Goal: Task Accomplishment & Management: Manage account settings

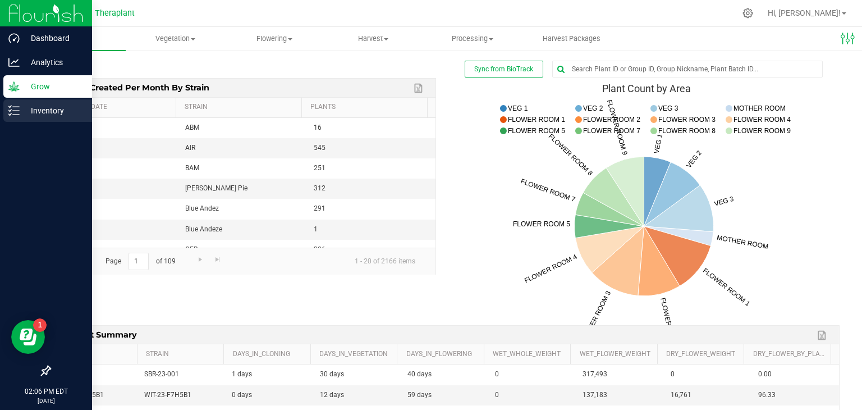
click at [34, 109] on p "Inventory" at bounding box center [53, 110] width 67 height 13
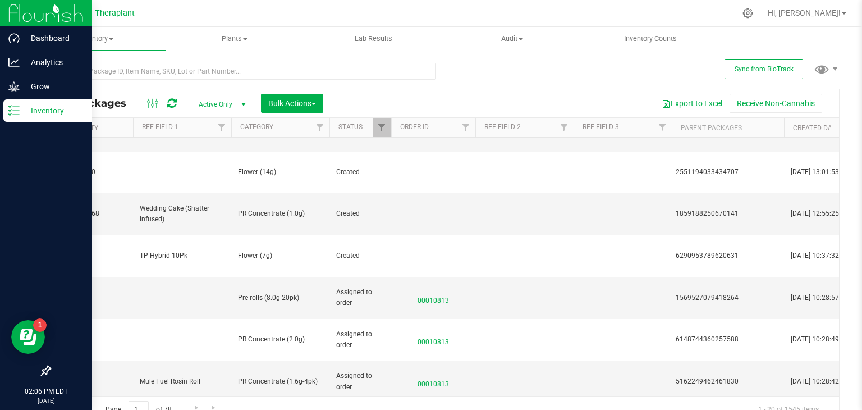
scroll to position [0, 543]
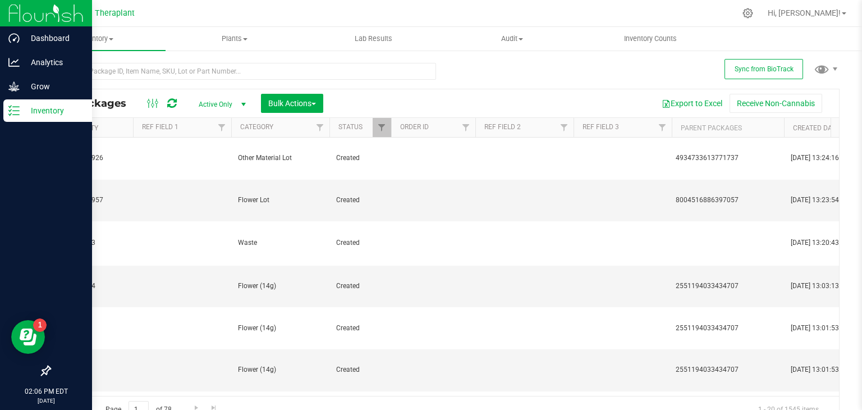
click at [540, 126] on th "Ref Field 2" at bounding box center [525, 128] width 98 height 20
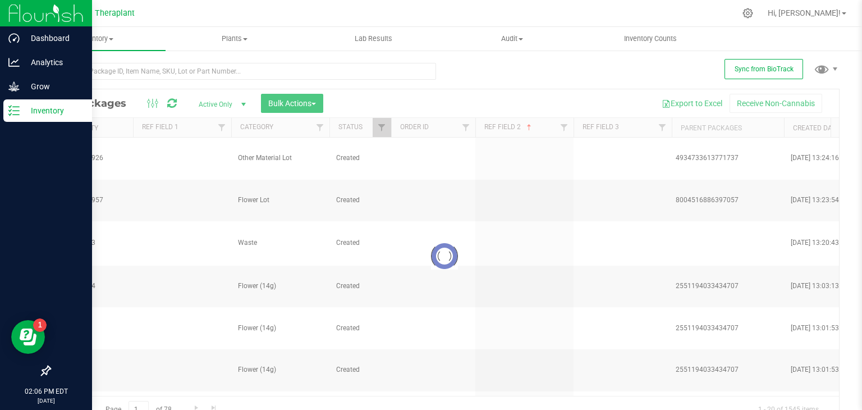
click at [564, 129] on div at bounding box center [444, 255] width 789 height 333
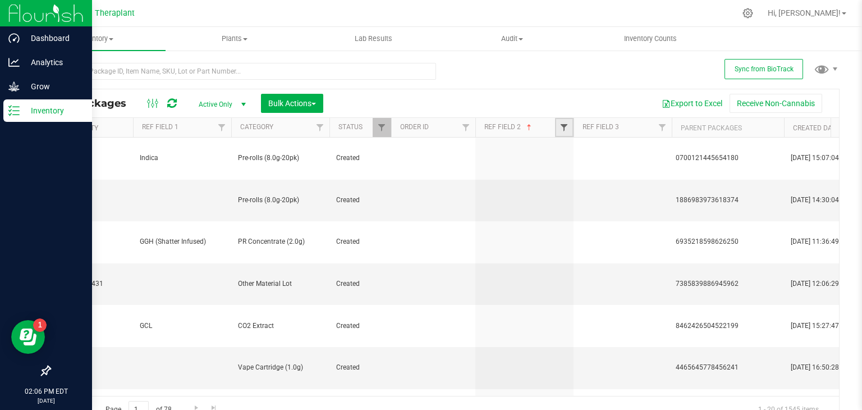
click at [564, 129] on span "Filter" at bounding box center [564, 127] width 9 height 9
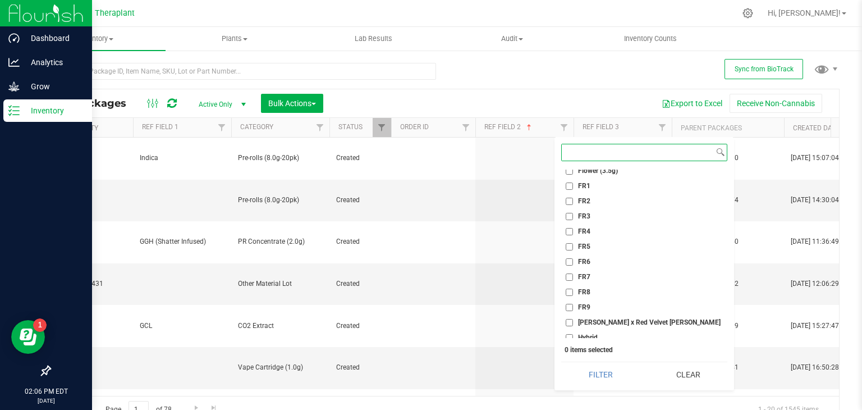
scroll to position [127, 0]
click at [570, 304] on input "FR9" at bounding box center [569, 305] width 7 height 7
checkbox input "true"
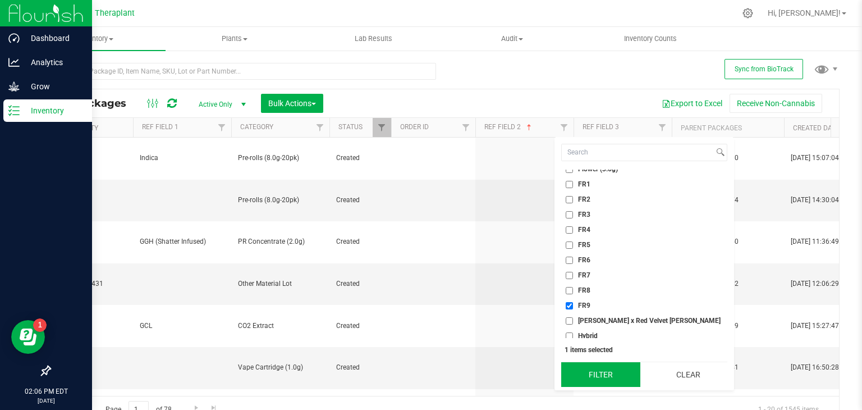
click at [611, 378] on button "Filter" at bounding box center [600, 374] width 79 height 25
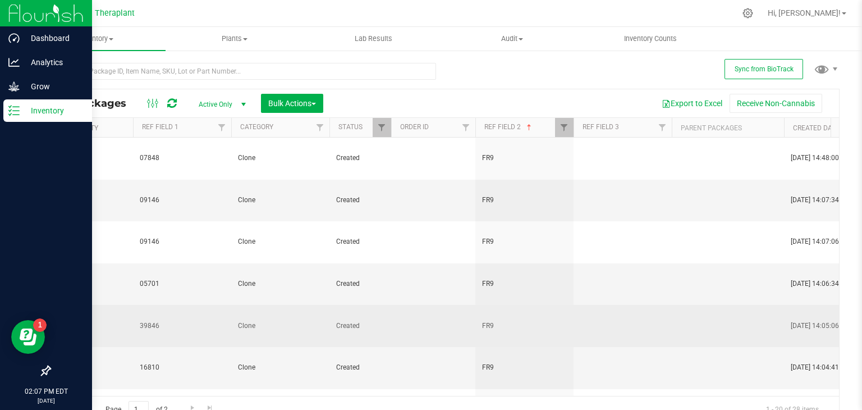
scroll to position [0, 163]
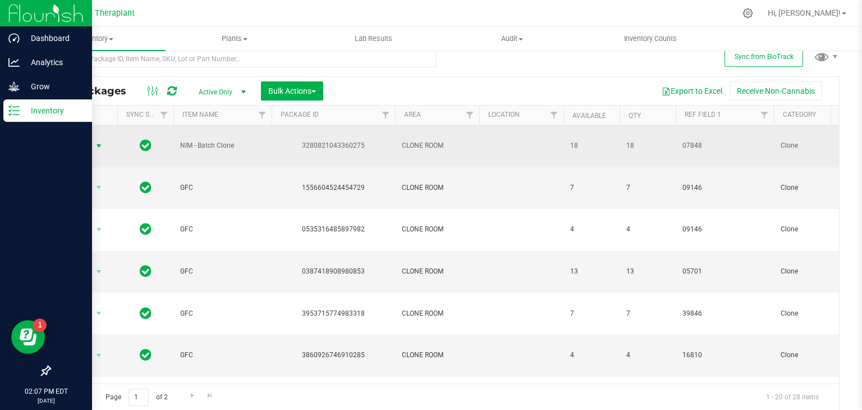
click at [94, 141] on span "select" at bounding box center [98, 145] width 9 height 9
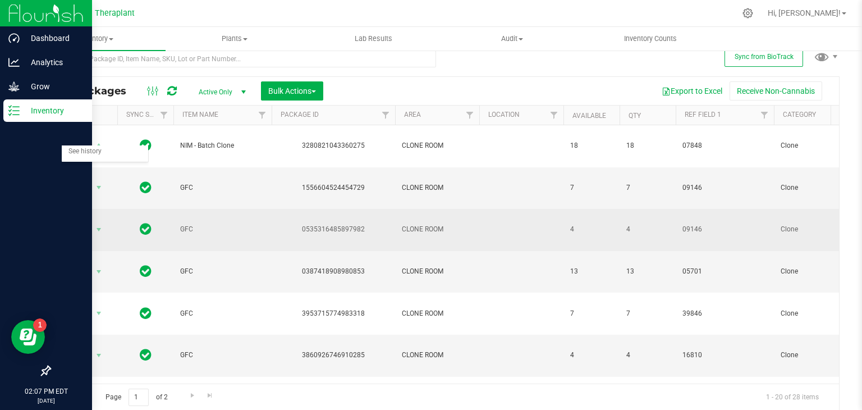
click at [506, 209] on td at bounding box center [521, 230] width 84 height 42
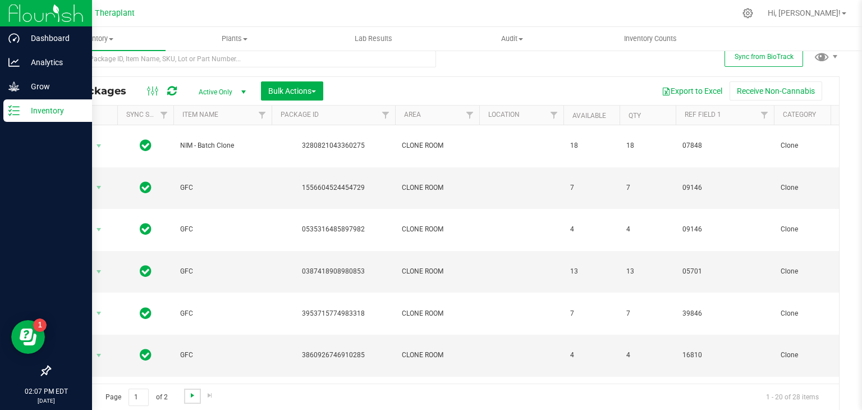
click at [191, 394] on span "Go to the next page" at bounding box center [192, 395] width 9 height 9
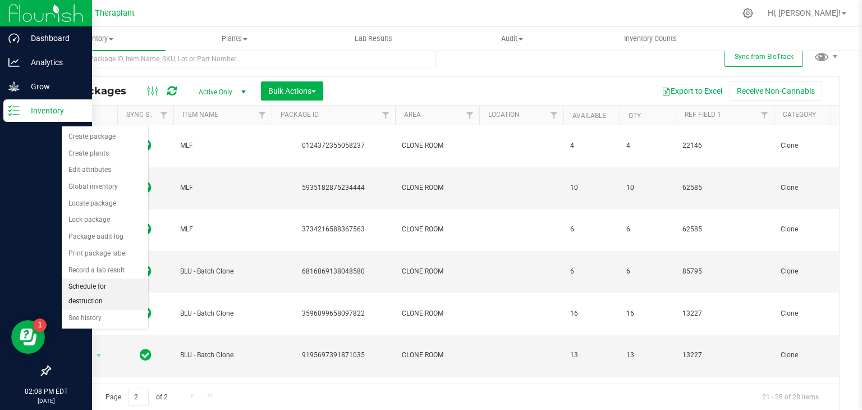
click at [102, 285] on li "Schedule for destruction" at bounding box center [105, 293] width 86 height 31
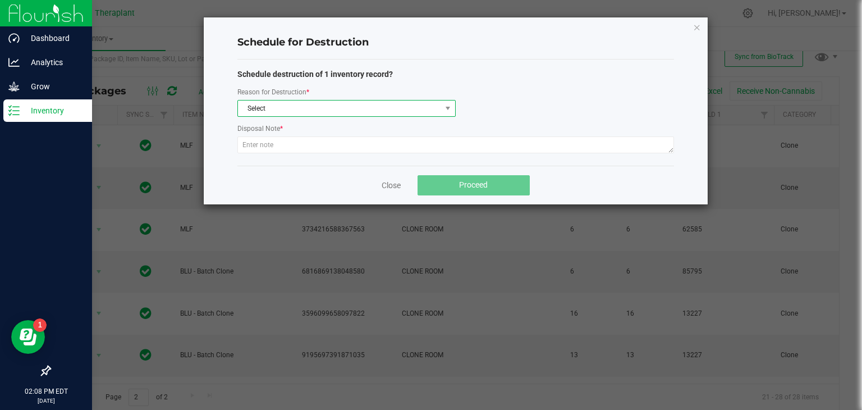
click at [322, 106] on span "Select" at bounding box center [339, 108] width 203 height 16
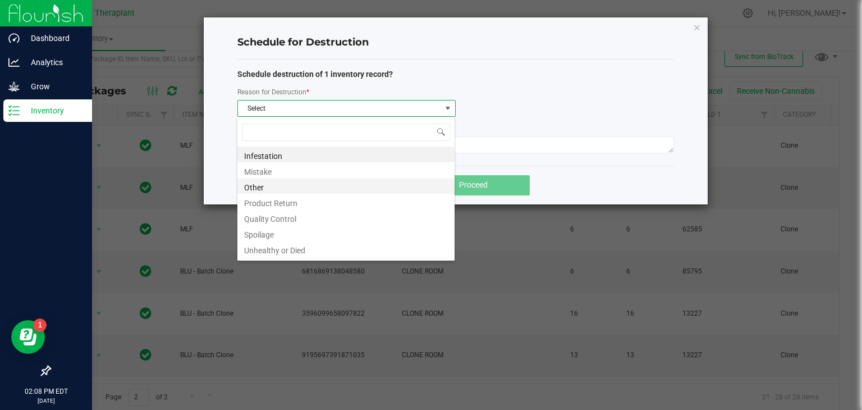
click at [266, 184] on li "Other" at bounding box center [345, 186] width 217 height 16
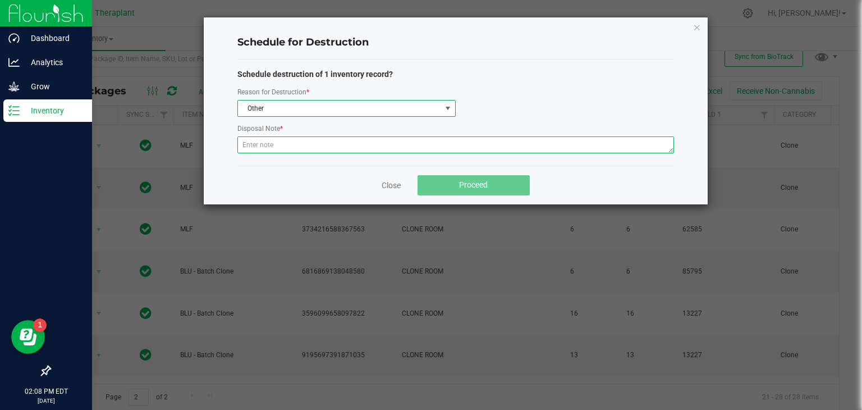
click at [305, 148] on textarea at bounding box center [455, 144] width 437 height 17
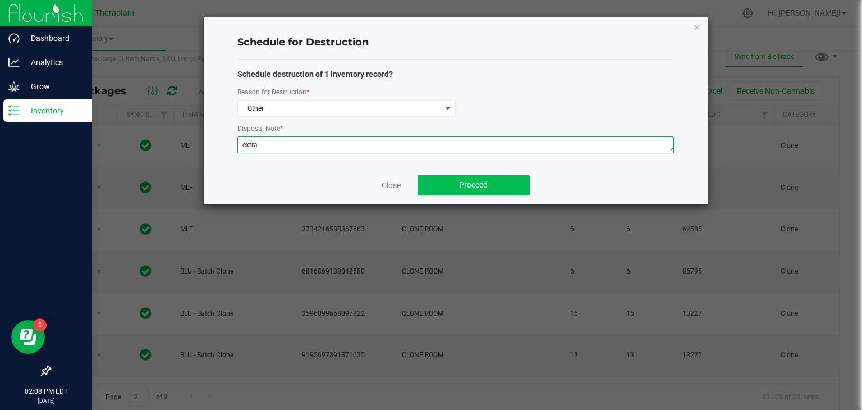
type textarea "extra"
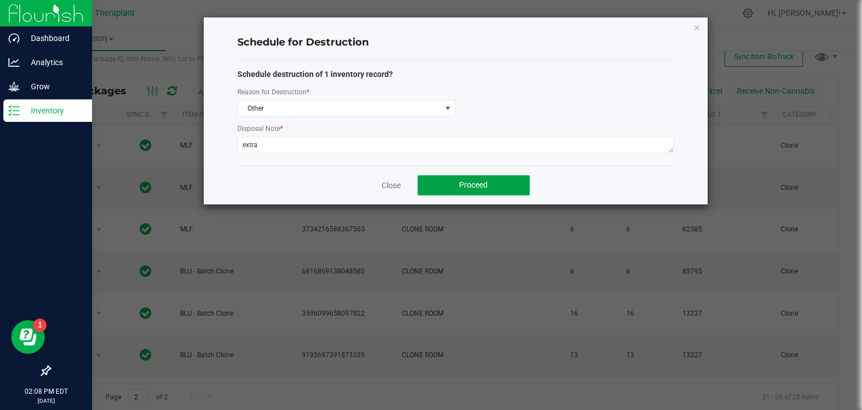
click at [454, 186] on button "Proceed" at bounding box center [474, 185] width 112 height 20
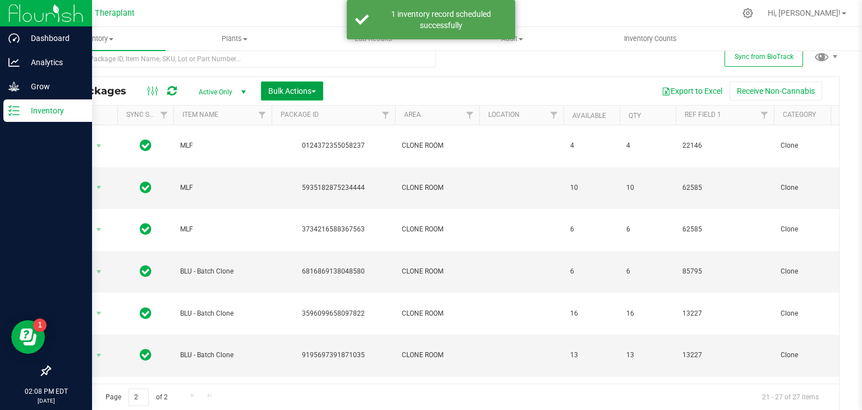
click at [309, 88] on span "Bulk Actions" at bounding box center [292, 90] width 48 height 9
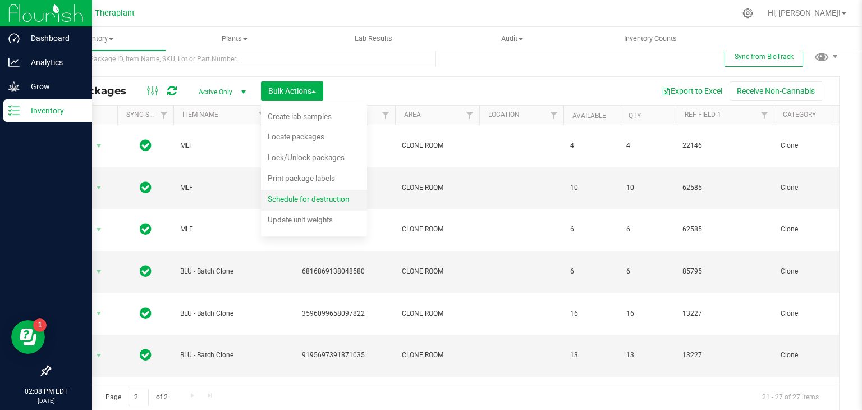
click at [288, 202] on span "Schedule for destruction" at bounding box center [308, 198] width 81 height 9
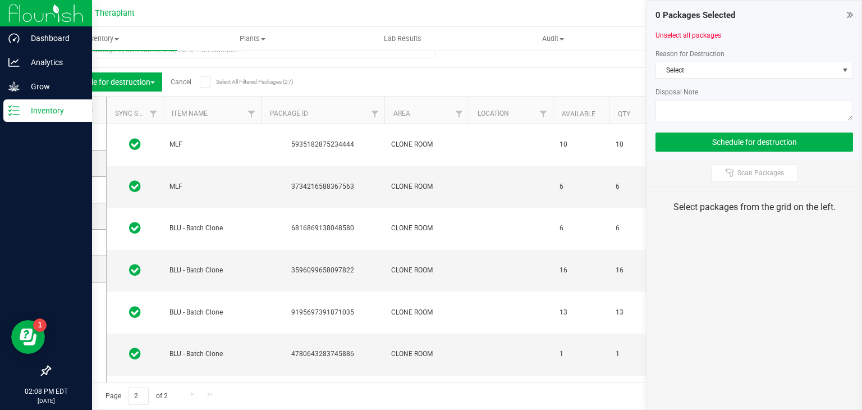
click at [81, 390] on span "Go to the previous page" at bounding box center [80, 394] width 9 height 9
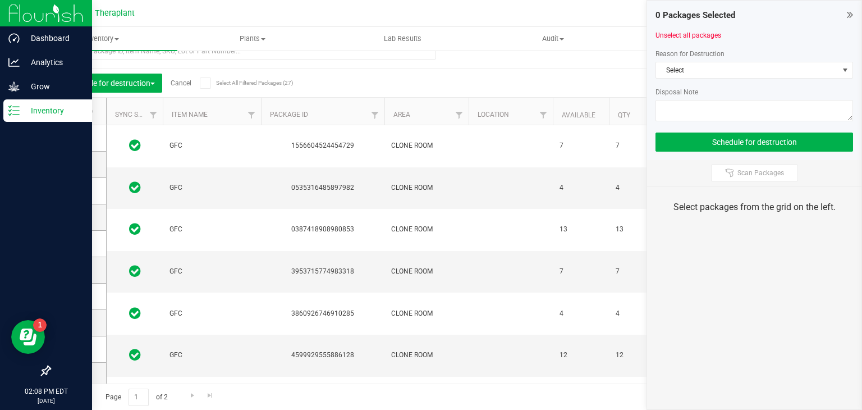
click at [75, 111] on icon at bounding box center [73, 111] width 7 height 0
click at [0, 0] on input "checkbox" at bounding box center [0, 0] width 0 height 0
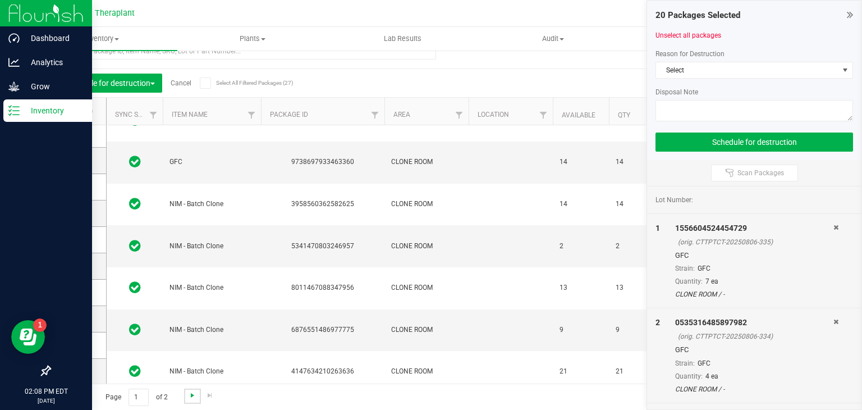
click at [190, 398] on span "Go to the next page" at bounding box center [192, 395] width 9 height 9
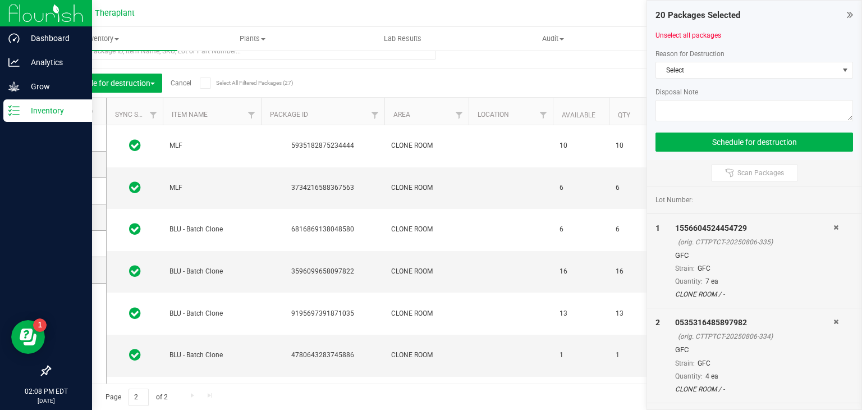
click at [76, 110] on span at bounding box center [73, 111] width 11 height 11
click at [0, 0] on input "checkbox" at bounding box center [0, 0] width 0 height 0
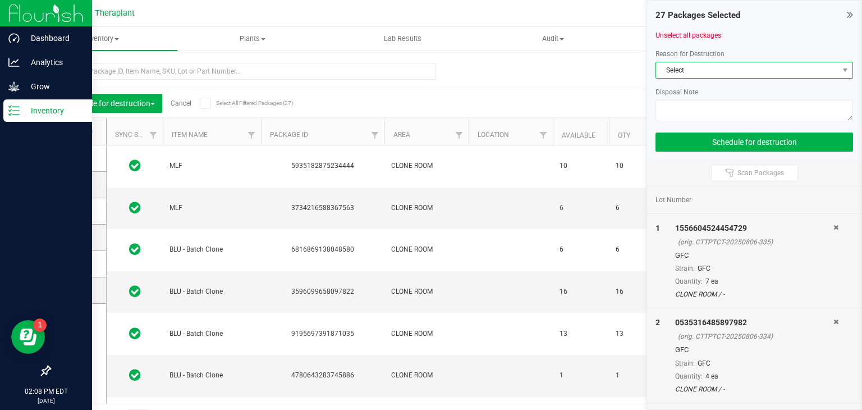
click at [724, 67] on span "Select" at bounding box center [747, 70] width 182 height 16
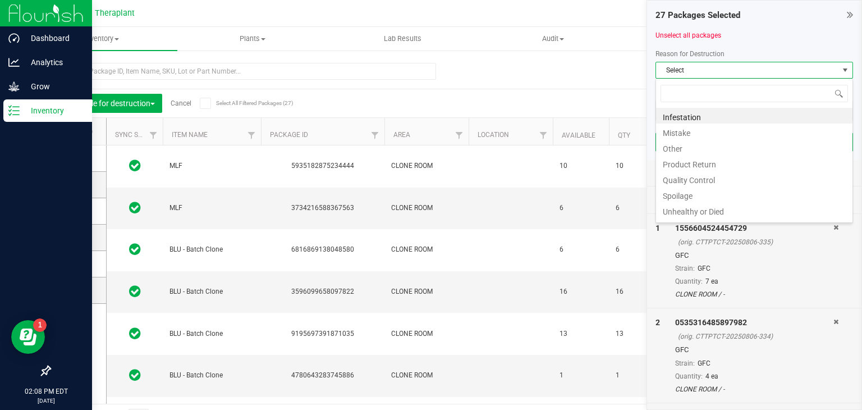
scroll to position [16, 198]
click at [499, 97] on div "Export to Excel Receive Non-Cannabis" at bounding box center [551, 103] width 559 height 19
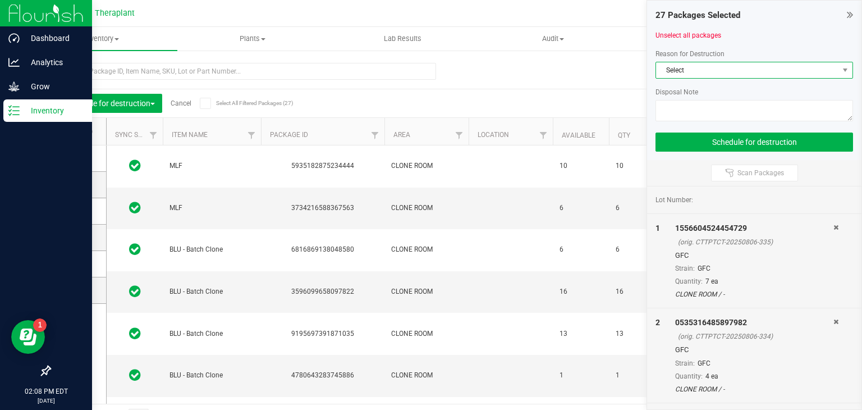
click at [766, 63] on span "Select" at bounding box center [747, 70] width 182 height 16
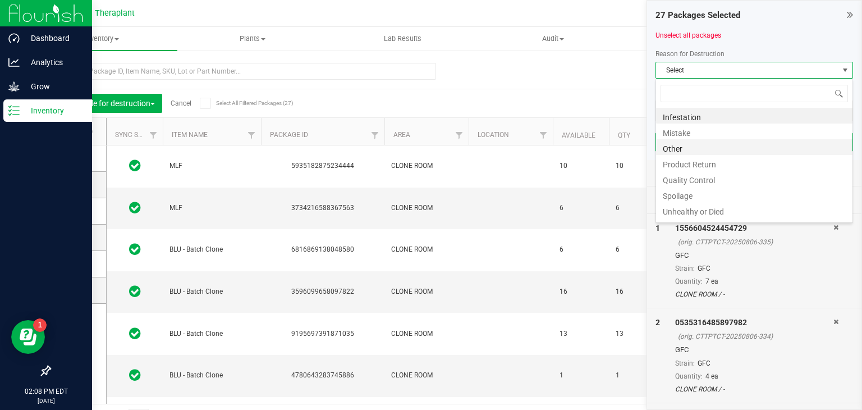
click at [684, 149] on li "Other" at bounding box center [754, 147] width 196 height 16
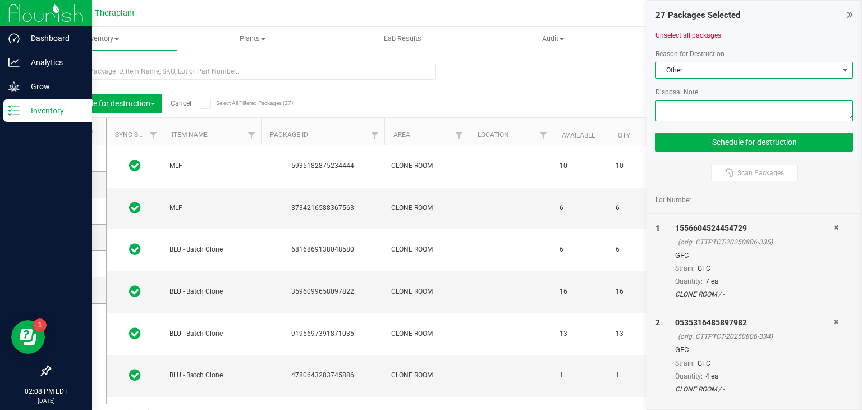
click at [705, 102] on textarea at bounding box center [755, 110] width 198 height 21
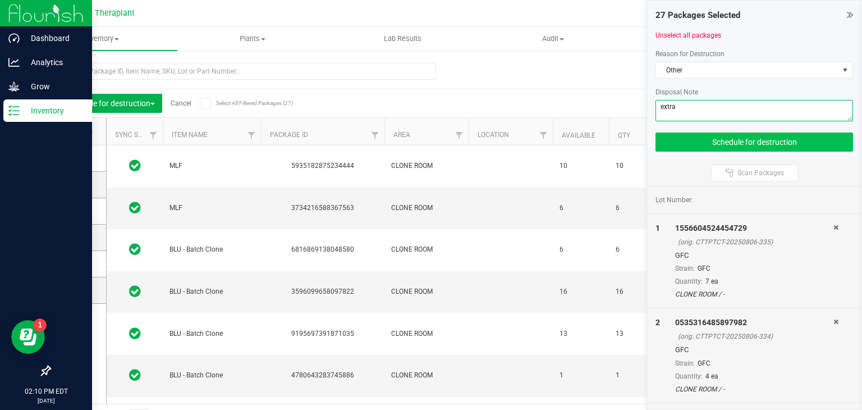
type textarea "extra"
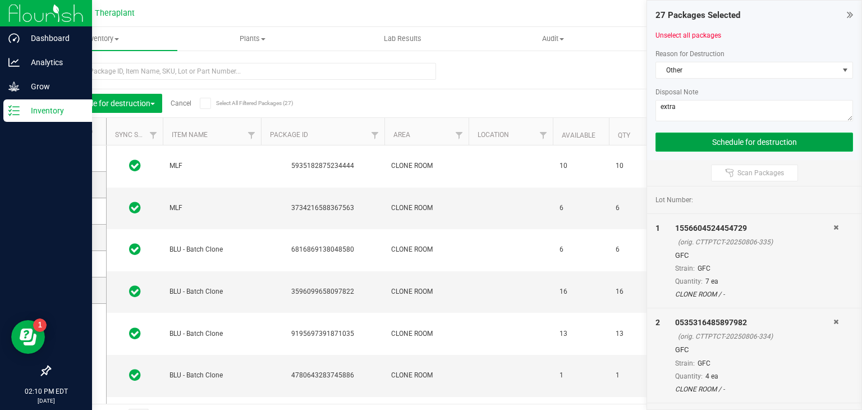
click at [683, 138] on button "Schedule for destruction" at bounding box center [755, 141] width 198 height 19
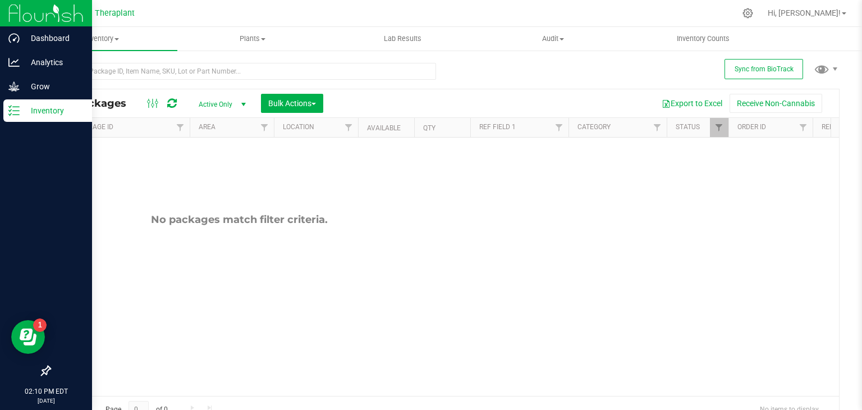
scroll to position [0, 210]
click at [710, 133] on link "Filter" at bounding box center [715, 127] width 19 height 19
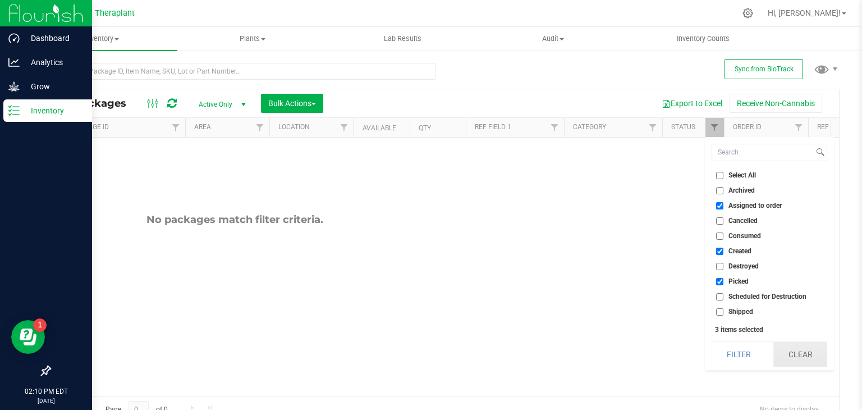
click at [788, 358] on button "Clear" at bounding box center [801, 354] width 54 height 25
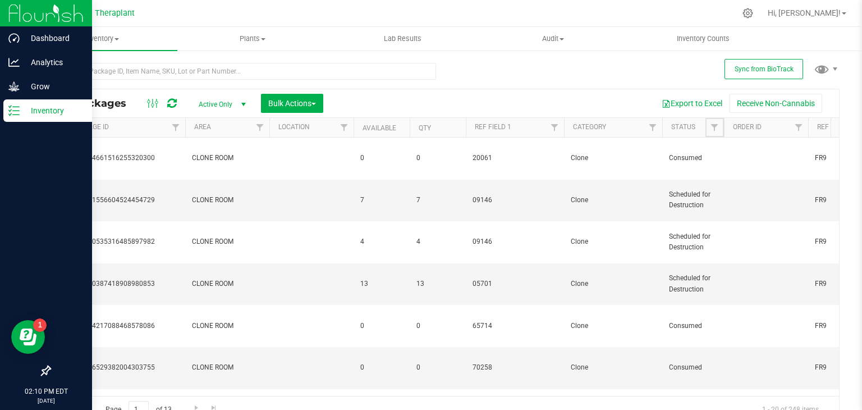
click at [712, 131] on span "Filter" at bounding box center [714, 127] width 9 height 9
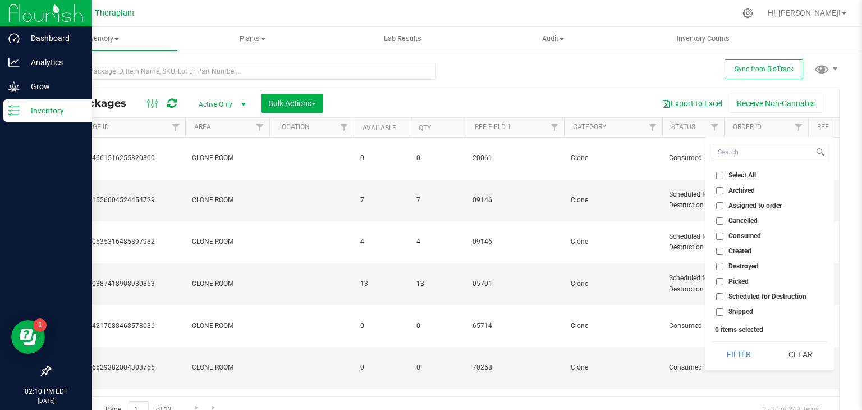
click at [721, 295] on input "Scheduled for Destruction" at bounding box center [719, 296] width 7 height 7
checkbox input "true"
click at [727, 357] on button "Filter" at bounding box center [739, 354] width 54 height 25
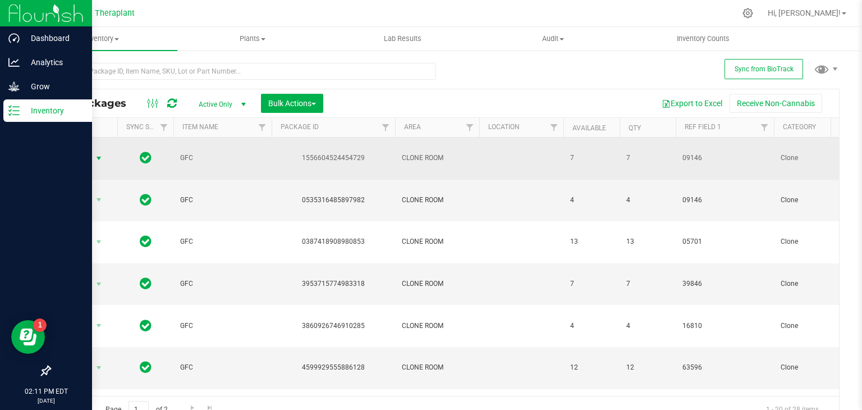
click at [100, 154] on span "select" at bounding box center [98, 158] width 9 height 9
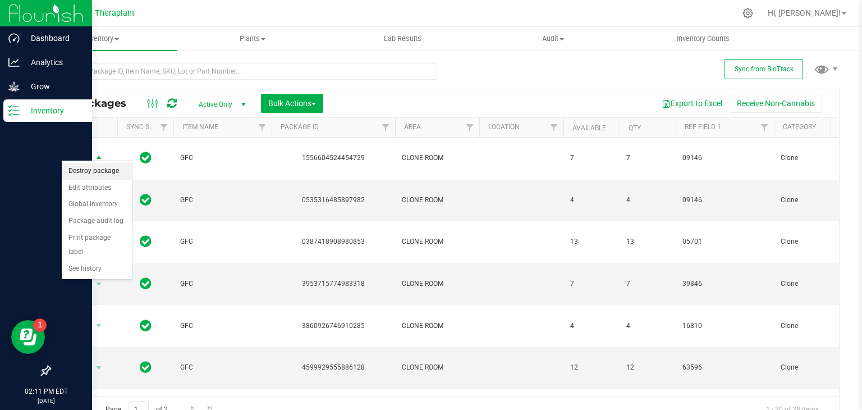
click at [96, 173] on li "Destroy package" at bounding box center [97, 171] width 70 height 17
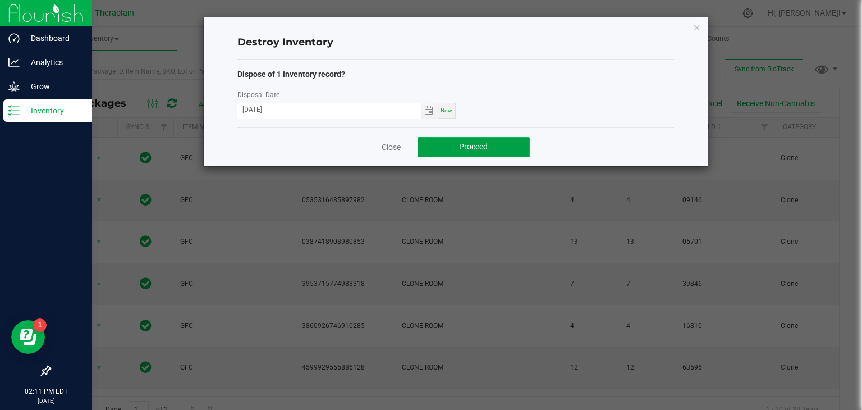
click at [487, 140] on button "Proceed" at bounding box center [474, 147] width 112 height 20
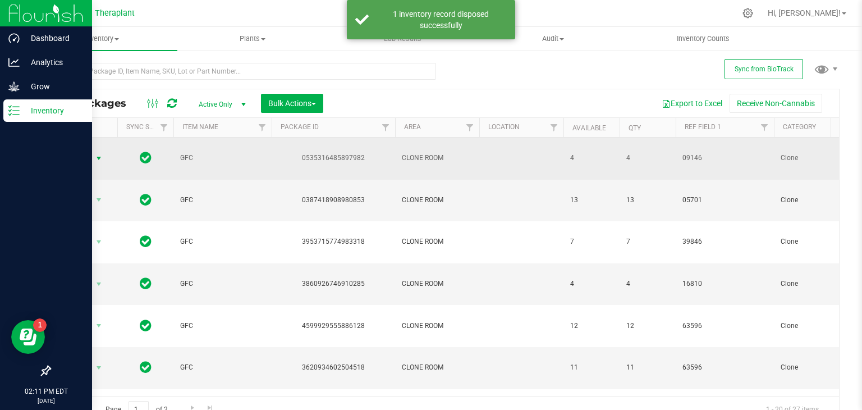
click at [98, 154] on span "select" at bounding box center [98, 158] width 9 height 9
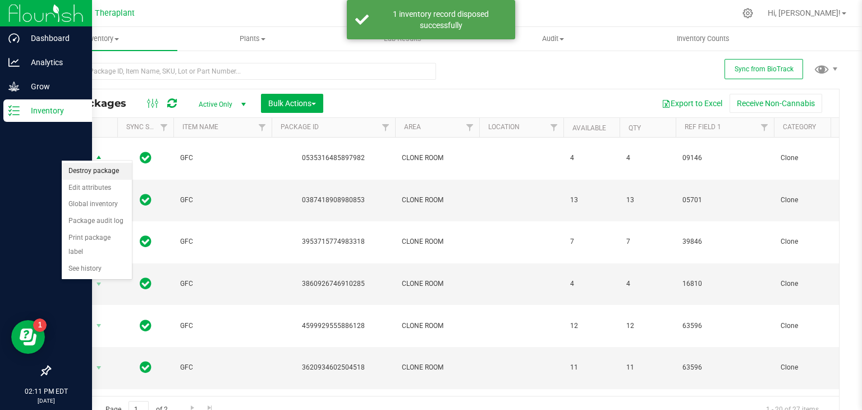
click at [92, 171] on li "Destroy package" at bounding box center [97, 171] width 70 height 17
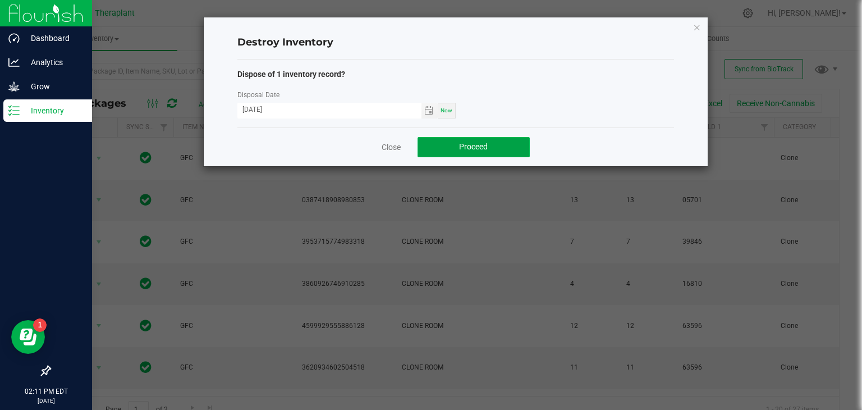
click at [442, 146] on button "Proceed" at bounding box center [474, 147] width 112 height 20
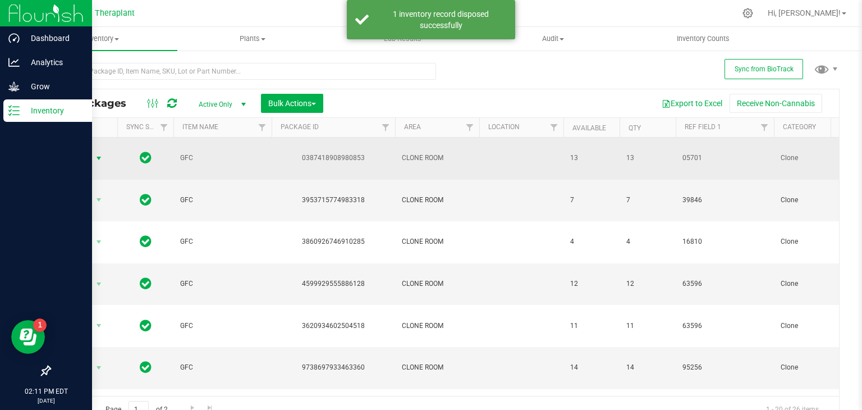
click at [99, 154] on span "select" at bounding box center [98, 158] width 9 height 9
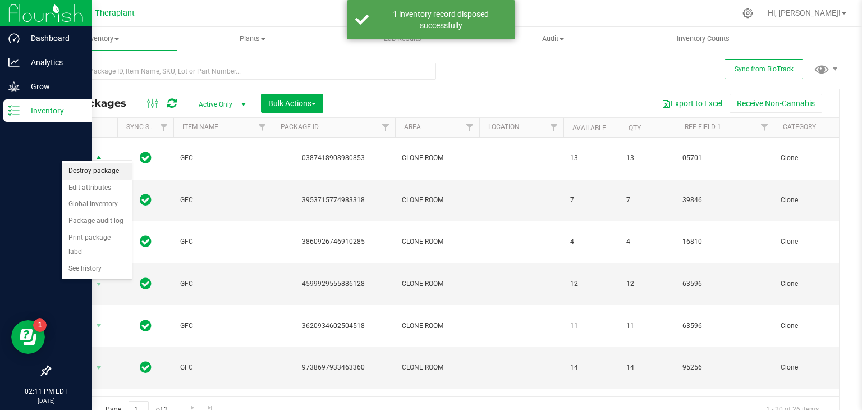
click at [90, 172] on li "Destroy package" at bounding box center [97, 171] width 70 height 17
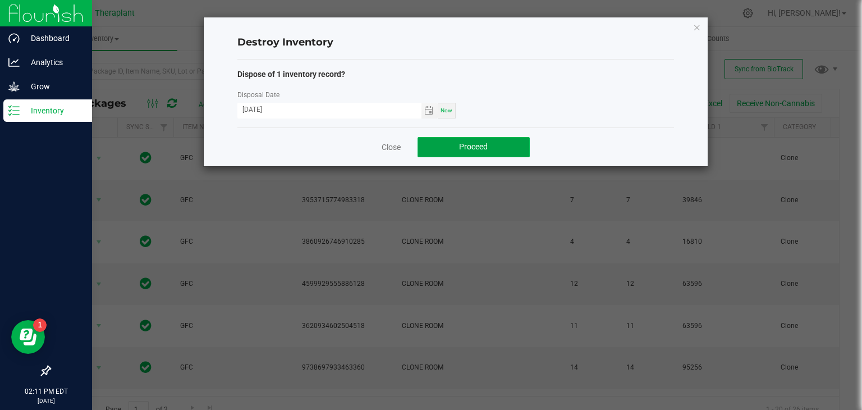
click at [471, 144] on span "Proceed" at bounding box center [473, 146] width 29 height 9
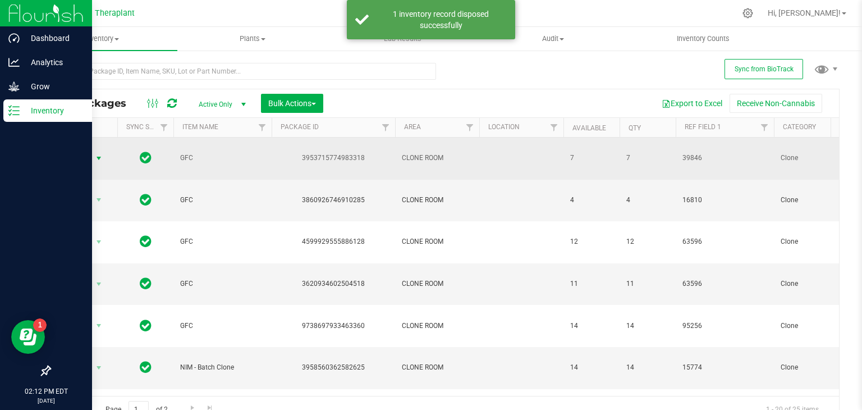
click at [99, 154] on span "select" at bounding box center [98, 158] width 9 height 9
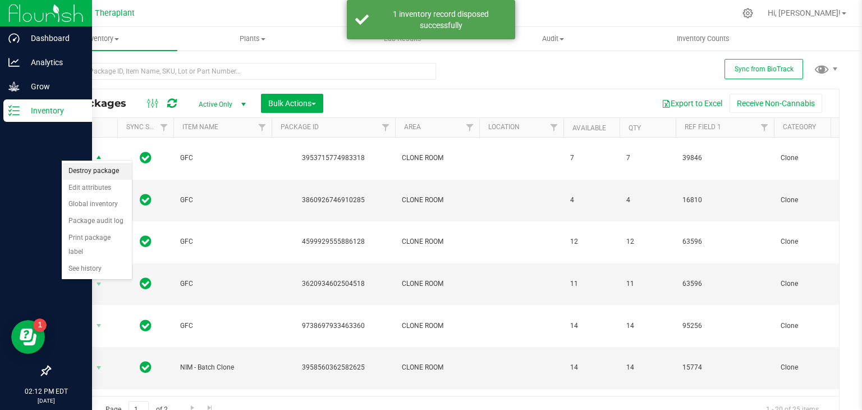
click at [92, 171] on li "Destroy package" at bounding box center [97, 171] width 70 height 17
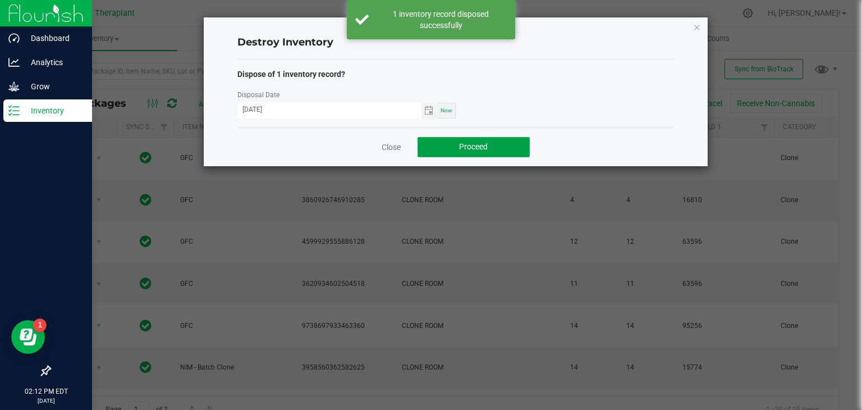
click at [436, 139] on button "Proceed" at bounding box center [474, 147] width 112 height 20
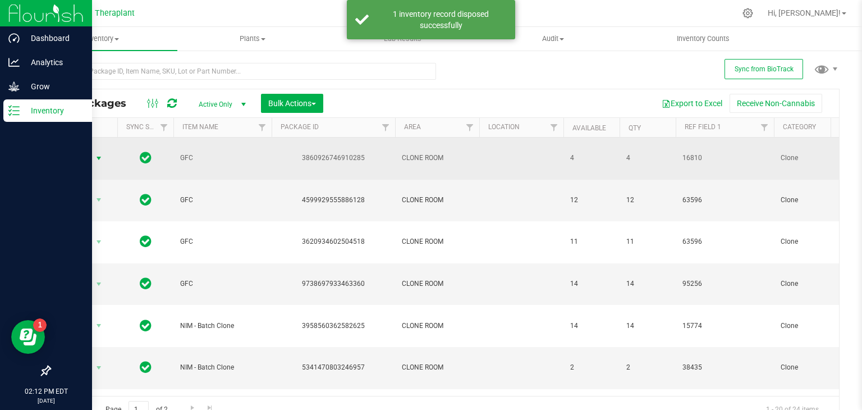
click at [100, 154] on span "select" at bounding box center [98, 158] width 9 height 9
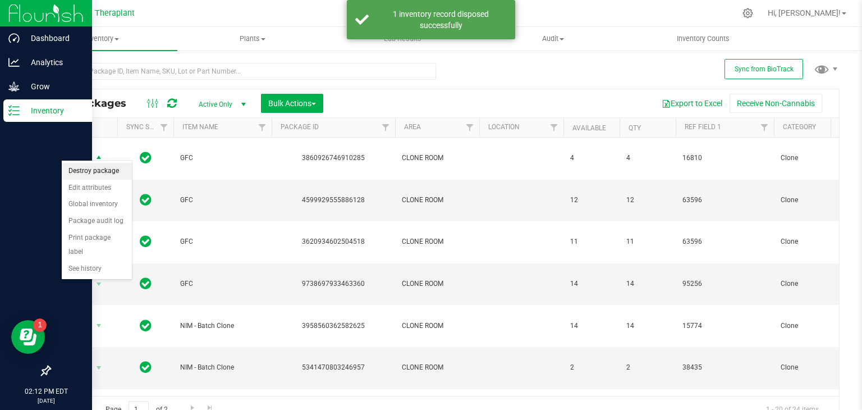
click at [88, 172] on li "Destroy package" at bounding box center [97, 171] width 70 height 17
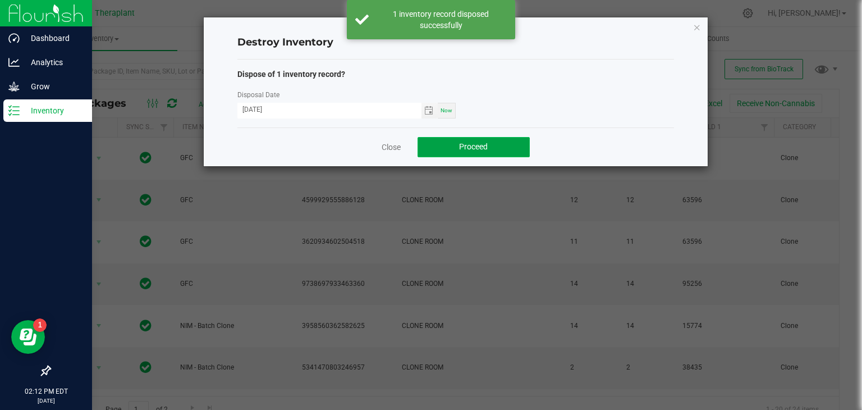
click at [454, 143] on button "Proceed" at bounding box center [474, 147] width 112 height 20
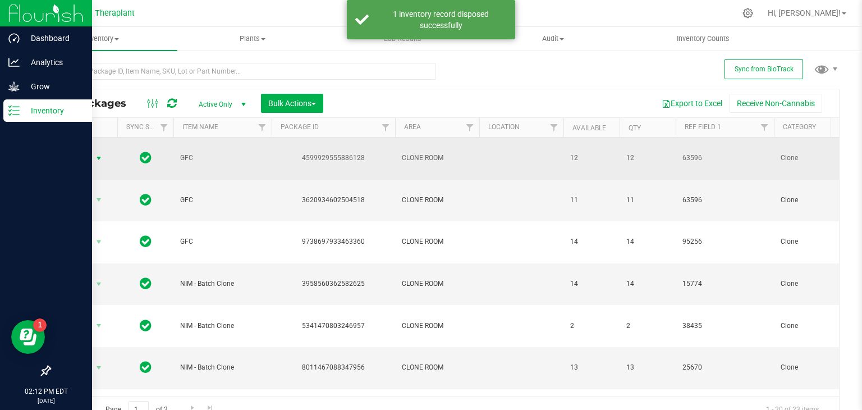
click at [99, 154] on span "select" at bounding box center [98, 158] width 9 height 9
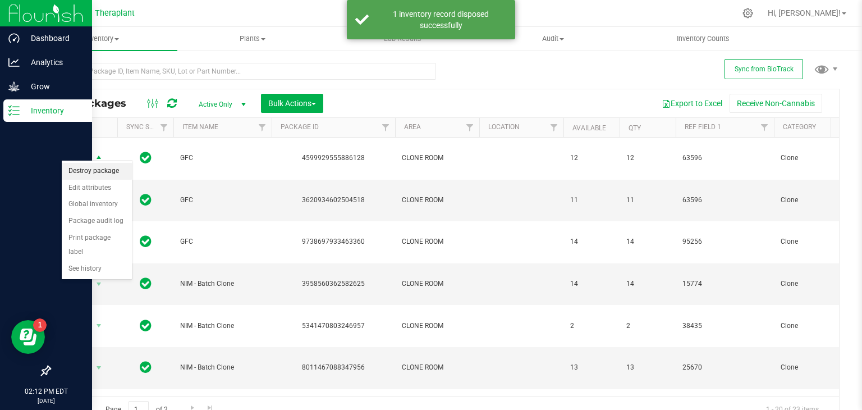
click at [95, 172] on li "Destroy package" at bounding box center [97, 171] width 70 height 17
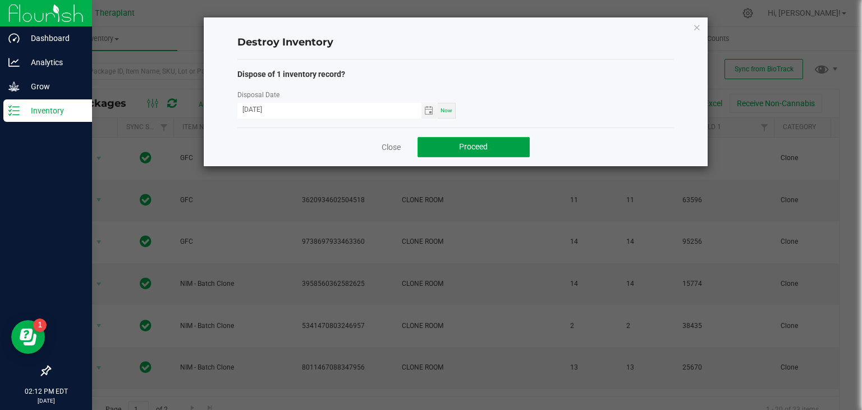
click at [464, 146] on span "Proceed" at bounding box center [473, 146] width 29 height 9
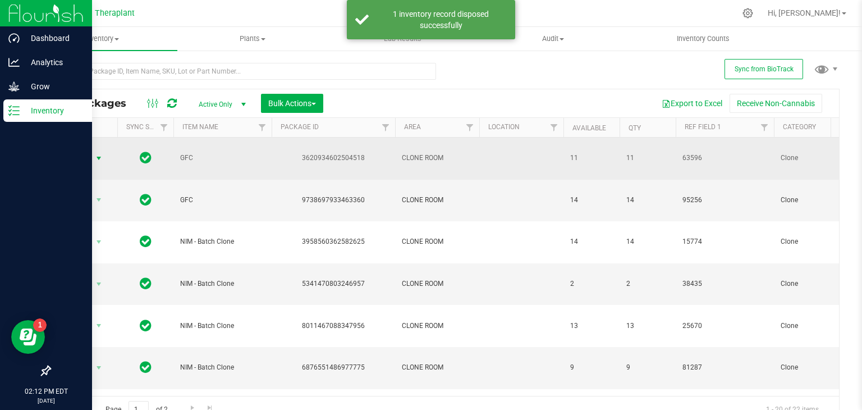
click at [98, 154] on span "select" at bounding box center [98, 158] width 9 height 9
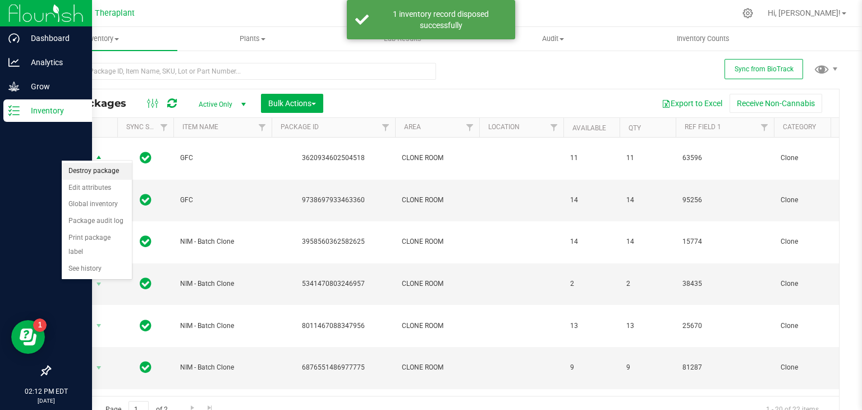
click at [101, 173] on li "Destroy package" at bounding box center [97, 171] width 70 height 17
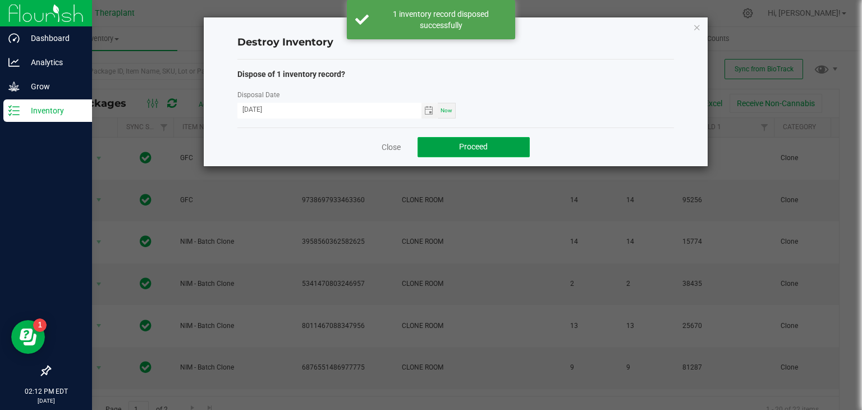
click at [481, 144] on span "Proceed" at bounding box center [473, 146] width 29 height 9
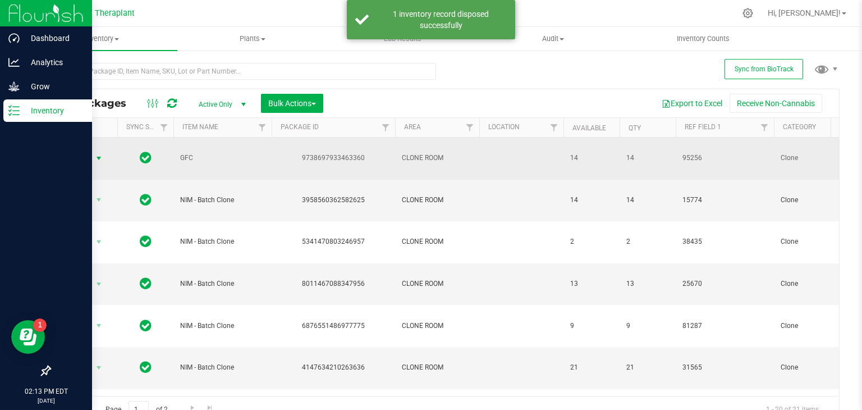
click at [102, 154] on span "select" at bounding box center [98, 158] width 9 height 9
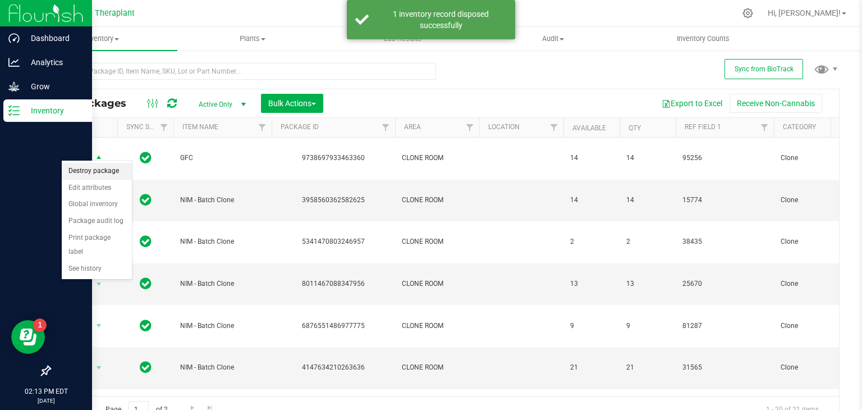
click at [85, 171] on li "Destroy package" at bounding box center [97, 171] width 70 height 17
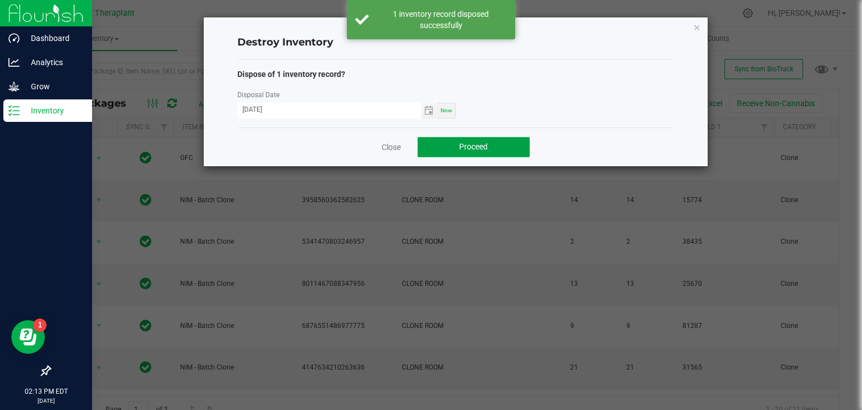
click at [512, 142] on button "Proceed" at bounding box center [474, 147] width 112 height 20
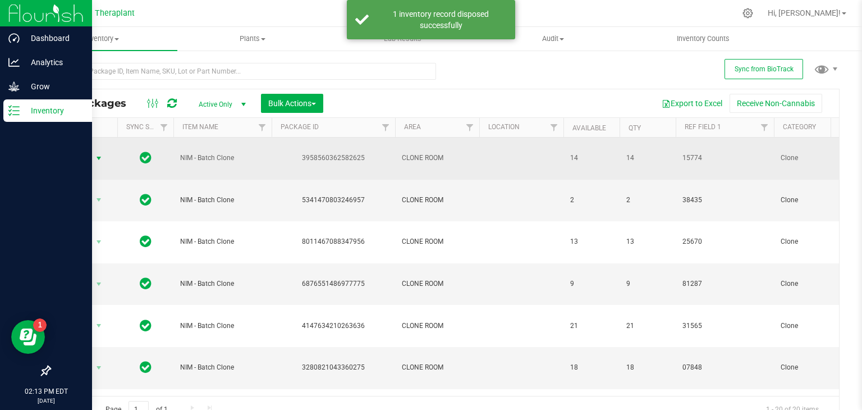
click at [94, 154] on span "select" at bounding box center [98, 158] width 9 height 9
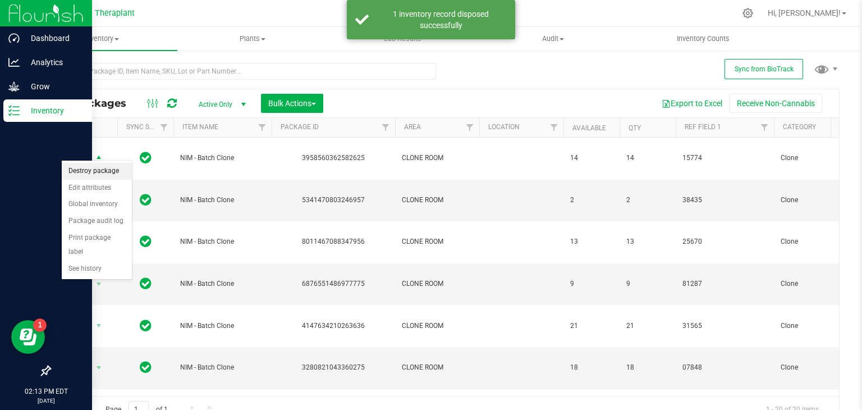
click at [101, 169] on li "Destroy package" at bounding box center [97, 171] width 70 height 17
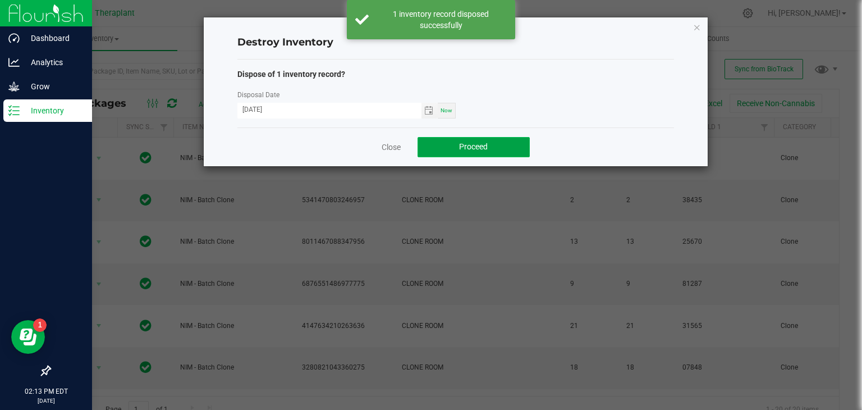
click at [445, 141] on button "Proceed" at bounding box center [474, 147] width 112 height 20
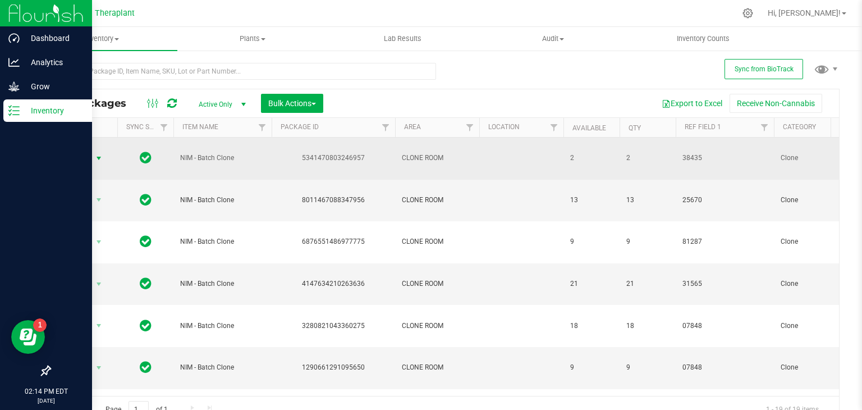
click at [100, 154] on span "select" at bounding box center [98, 158] width 9 height 9
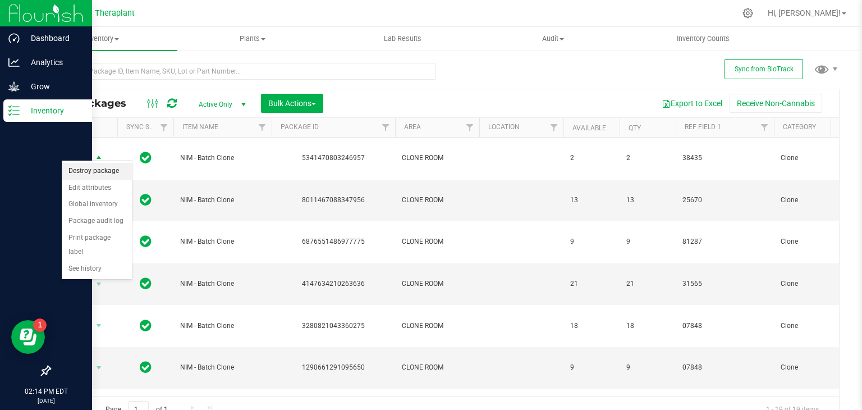
click at [95, 173] on li "Destroy package" at bounding box center [97, 171] width 70 height 17
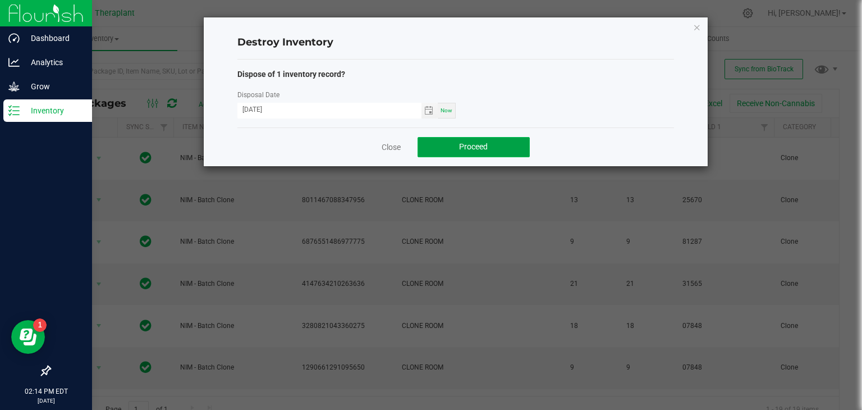
click at [454, 153] on button "Proceed" at bounding box center [474, 147] width 112 height 20
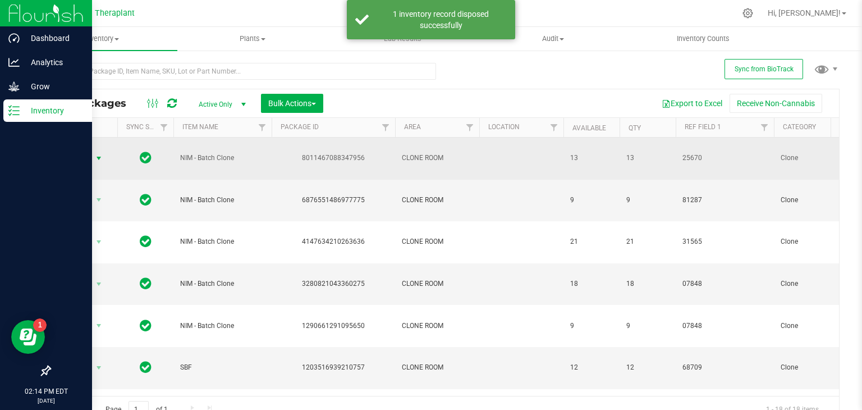
click at [95, 154] on span "select" at bounding box center [98, 158] width 9 height 9
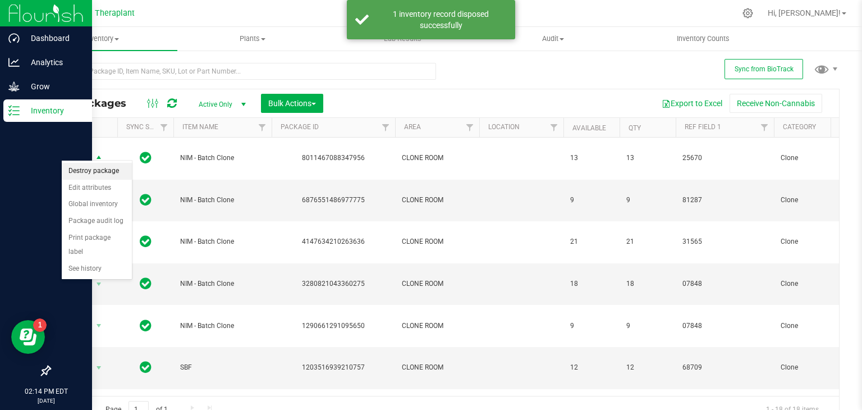
click at [86, 172] on li "Destroy package" at bounding box center [97, 171] width 70 height 17
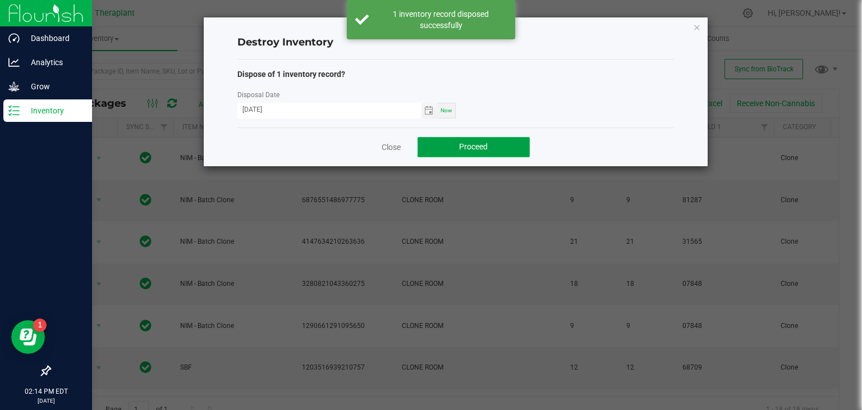
click at [473, 149] on span "Proceed" at bounding box center [473, 146] width 29 height 9
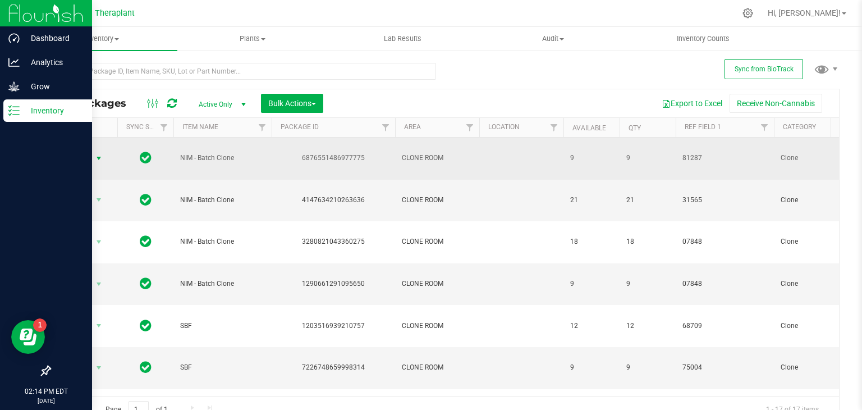
click at [98, 154] on span "select" at bounding box center [98, 158] width 9 height 9
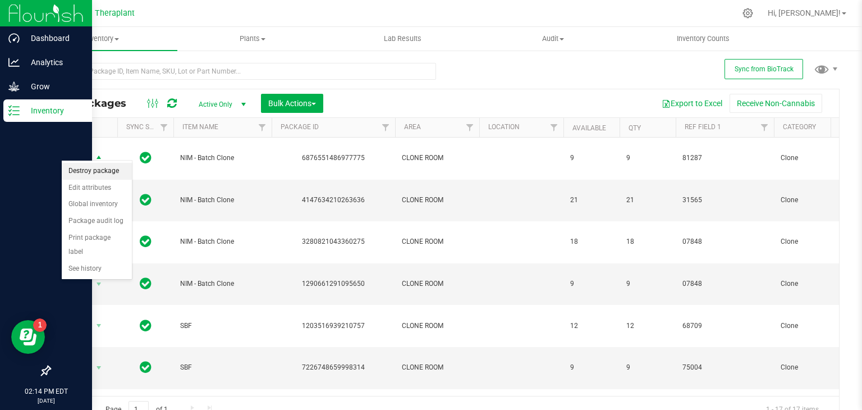
click at [99, 171] on li "Destroy package" at bounding box center [97, 171] width 70 height 17
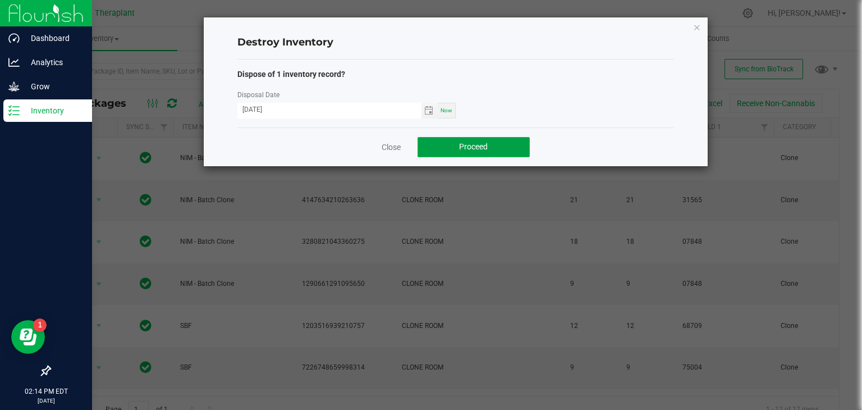
click at [489, 143] on button "Proceed" at bounding box center [474, 147] width 112 height 20
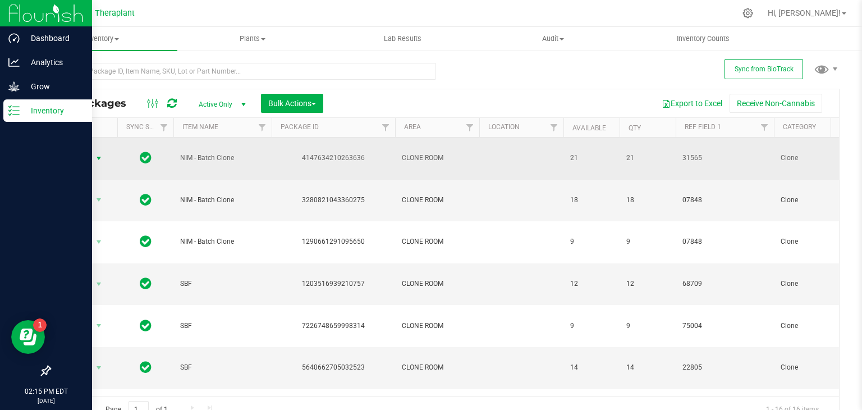
click at [98, 154] on span "select" at bounding box center [98, 158] width 9 height 9
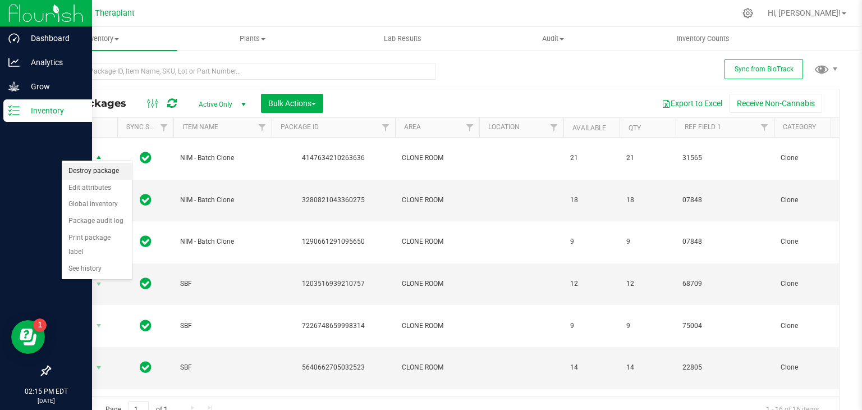
click at [92, 172] on li "Destroy package" at bounding box center [97, 171] width 70 height 17
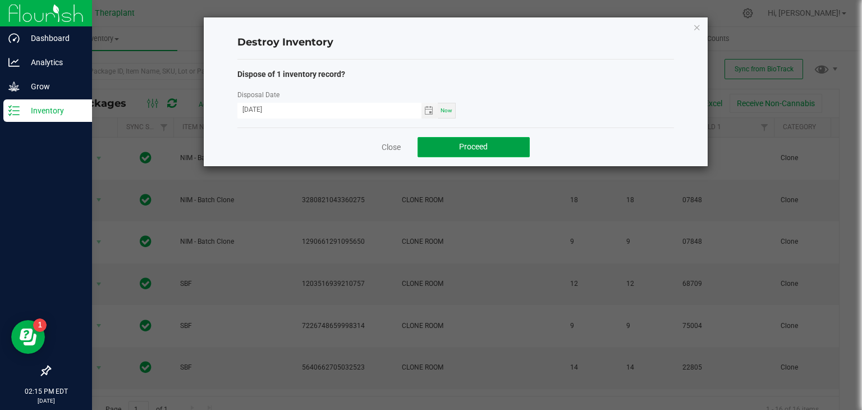
click at [483, 143] on span "Proceed" at bounding box center [473, 146] width 29 height 9
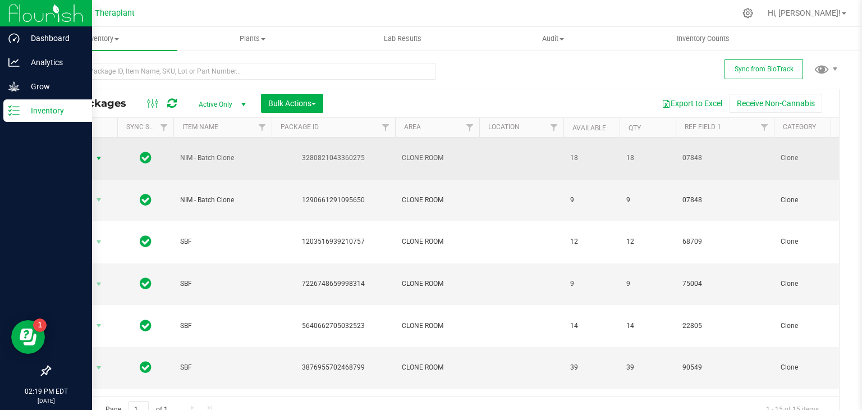
click at [97, 154] on span "select" at bounding box center [98, 158] width 9 height 9
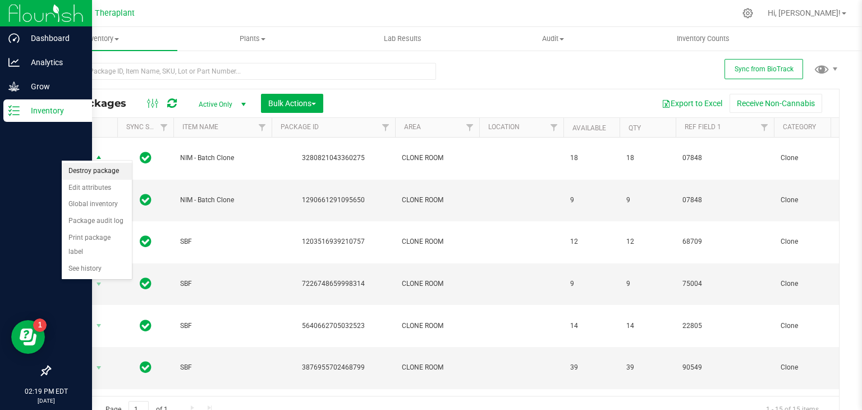
click at [103, 175] on li "Destroy package" at bounding box center [97, 171] width 70 height 17
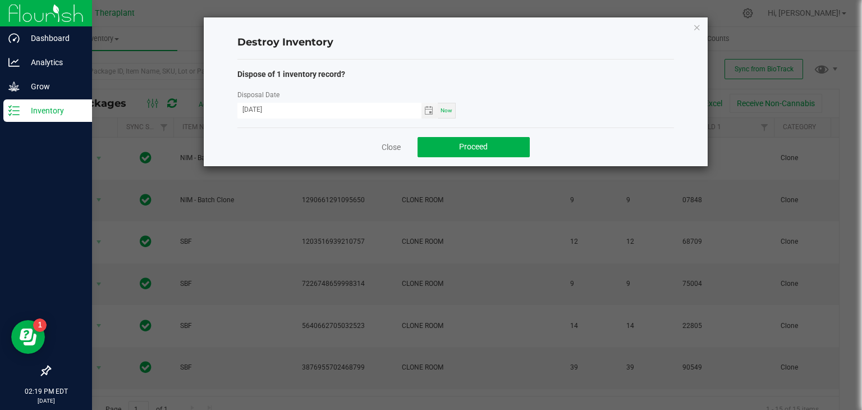
click at [469, 158] on div "Close Proceed" at bounding box center [455, 146] width 437 height 39
click at [459, 144] on span "Proceed" at bounding box center [473, 146] width 29 height 9
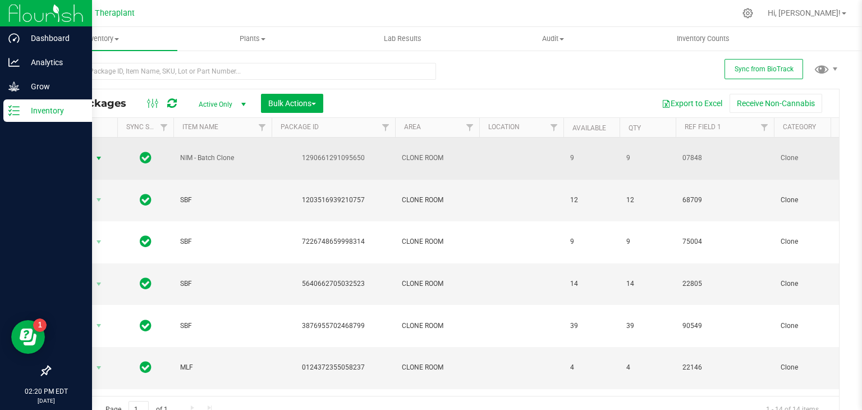
click at [99, 154] on span "select" at bounding box center [98, 158] width 9 height 9
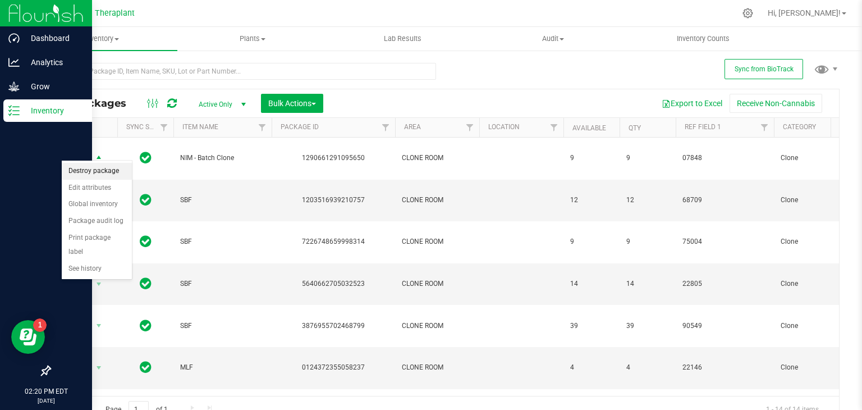
click at [99, 173] on li "Destroy package" at bounding box center [97, 171] width 70 height 17
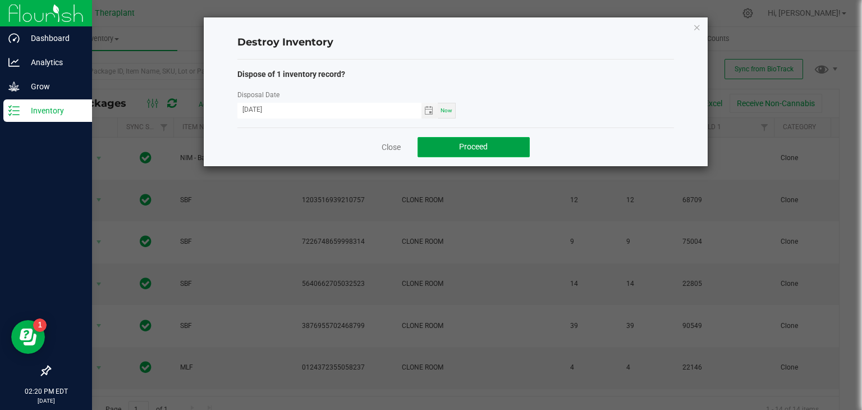
click at [485, 145] on span "Proceed" at bounding box center [473, 146] width 29 height 9
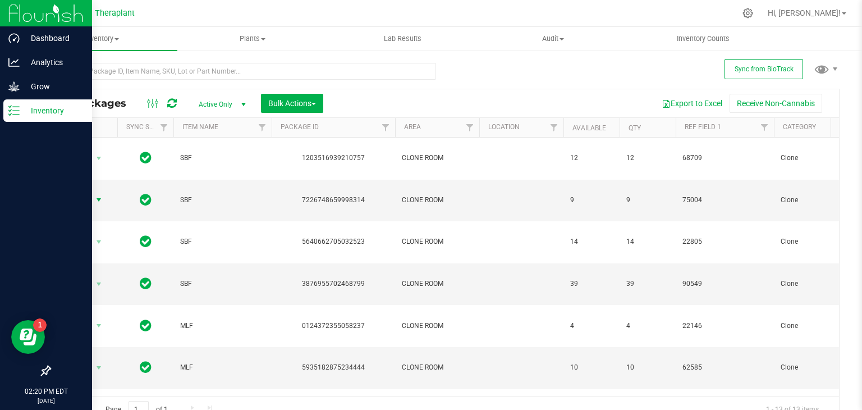
click at [102, 195] on span "select" at bounding box center [98, 199] width 9 height 9
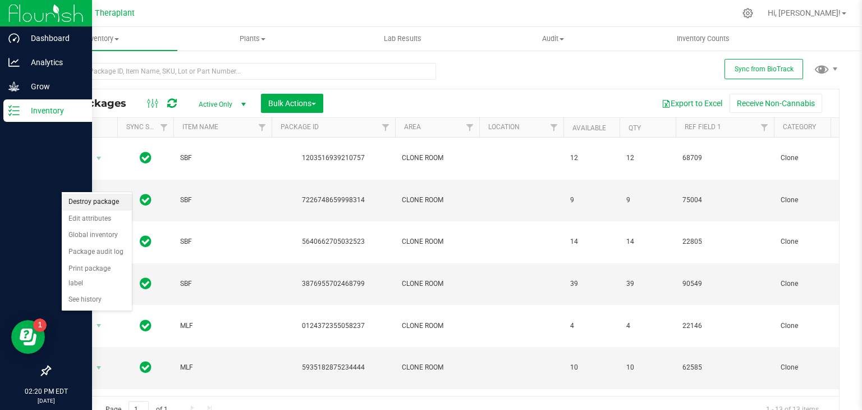
click at [95, 199] on li "Destroy package" at bounding box center [97, 202] width 70 height 17
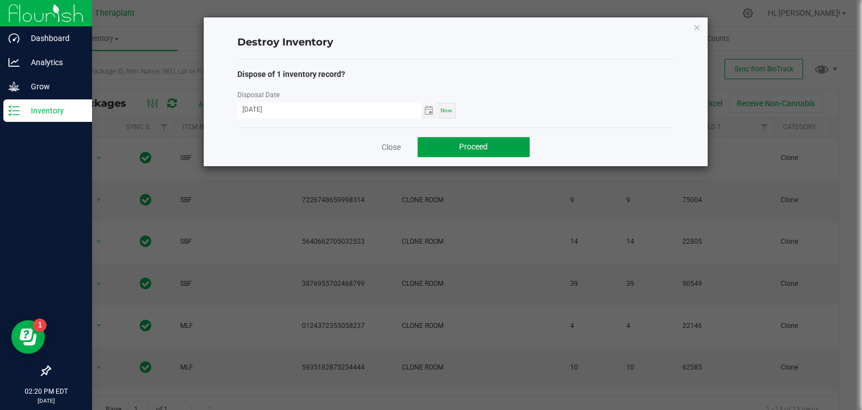
click at [508, 140] on button "Proceed" at bounding box center [474, 147] width 112 height 20
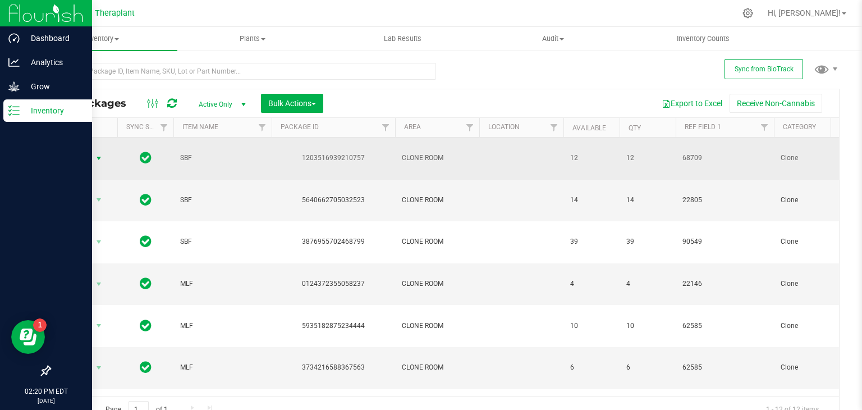
click at [98, 157] on span "select" at bounding box center [98, 158] width 9 height 9
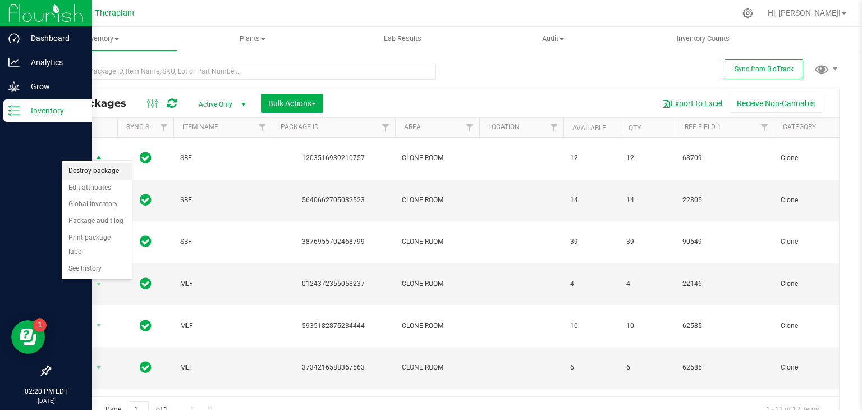
click at [94, 174] on li "Destroy package" at bounding box center [97, 171] width 70 height 17
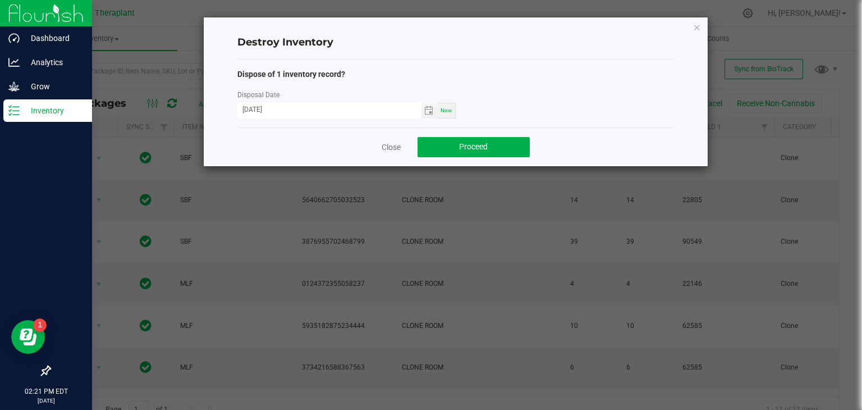
click at [463, 158] on div "Close Proceed" at bounding box center [455, 146] width 437 height 39
click at [464, 148] on span "Proceed" at bounding box center [473, 146] width 29 height 9
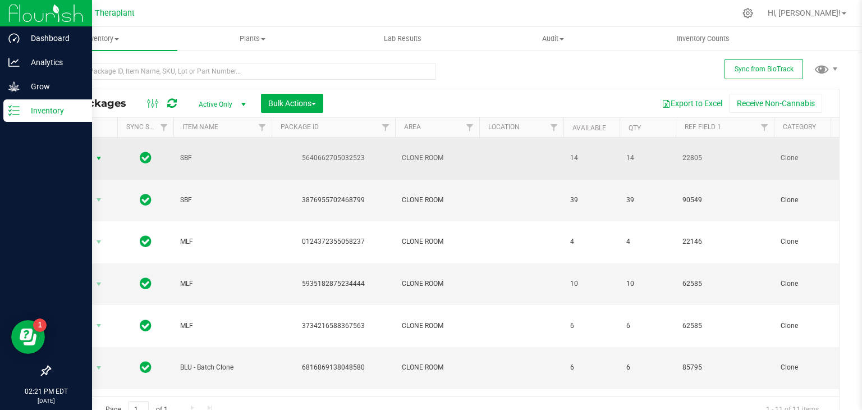
click at [100, 154] on span "select" at bounding box center [98, 158] width 9 height 9
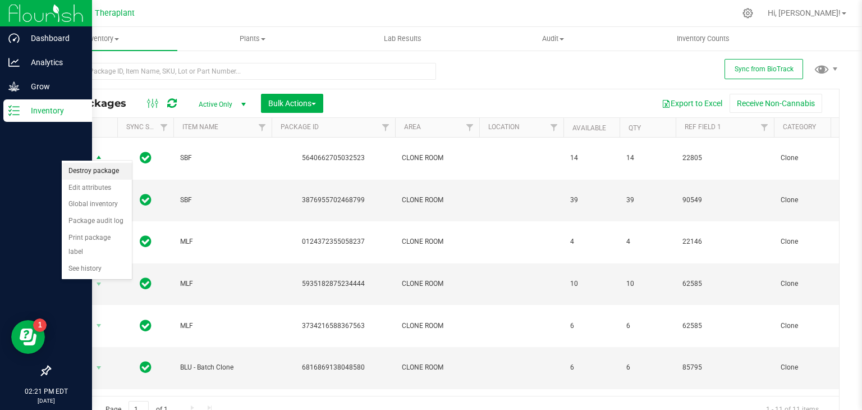
click at [94, 172] on li "Destroy package" at bounding box center [97, 171] width 70 height 17
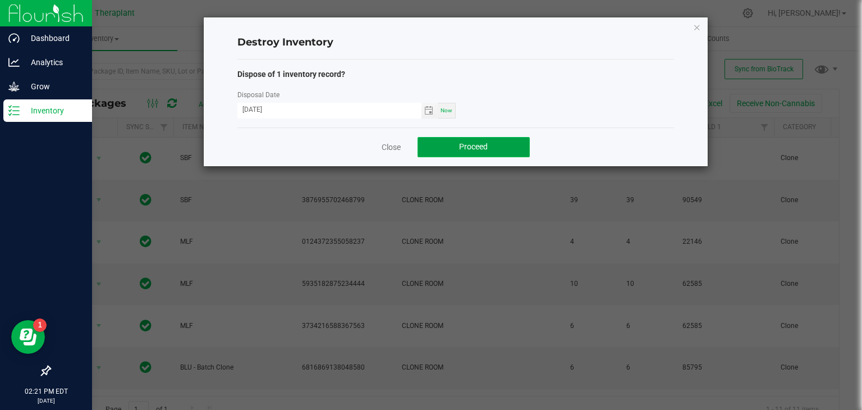
click at [468, 140] on button "Proceed" at bounding box center [474, 147] width 112 height 20
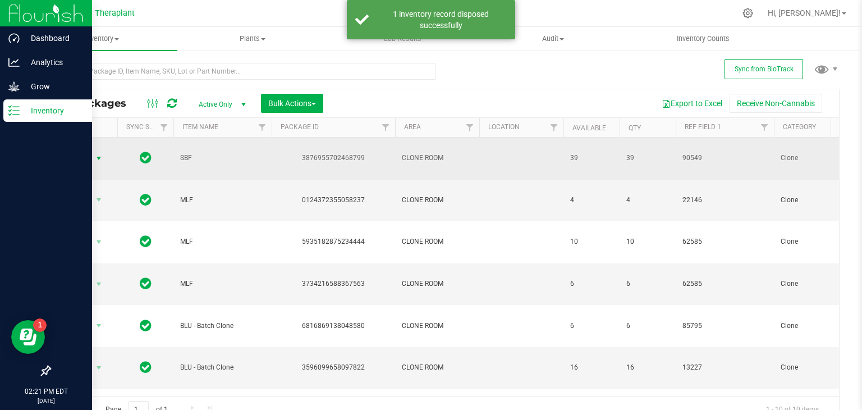
click at [97, 154] on span "select" at bounding box center [98, 158] width 9 height 9
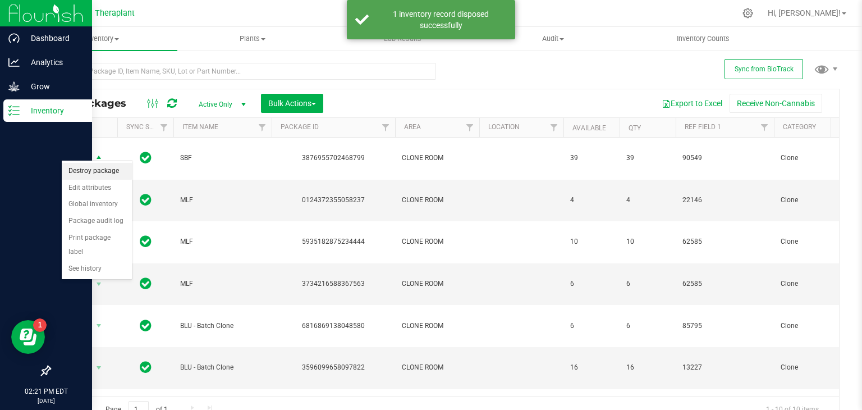
click at [90, 173] on li "Destroy package" at bounding box center [97, 171] width 70 height 17
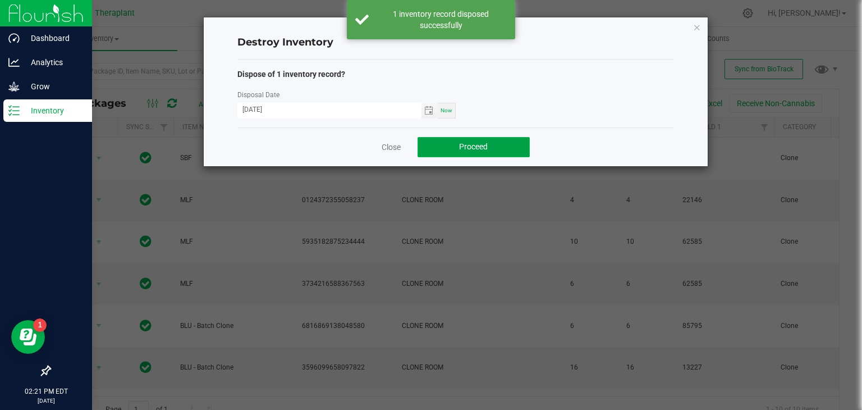
click at [501, 148] on button "Proceed" at bounding box center [474, 147] width 112 height 20
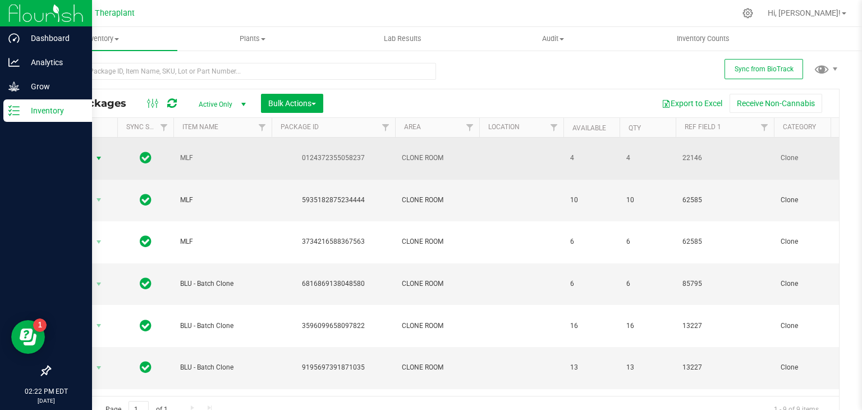
click at [98, 154] on span "select" at bounding box center [98, 158] width 9 height 9
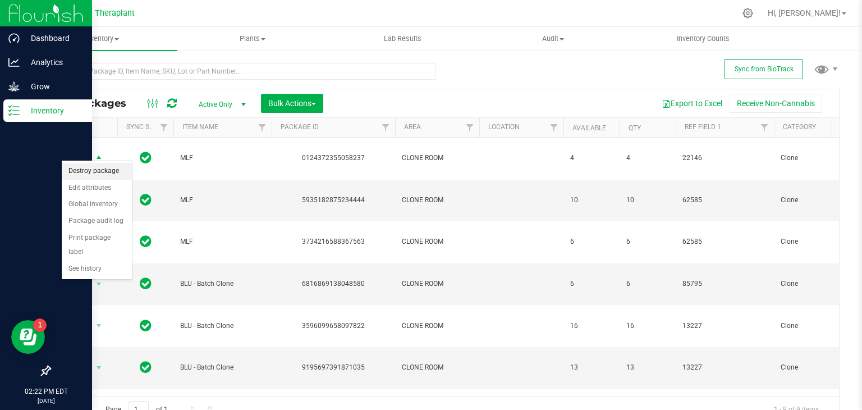
click at [98, 175] on li "Destroy package" at bounding box center [97, 171] width 70 height 17
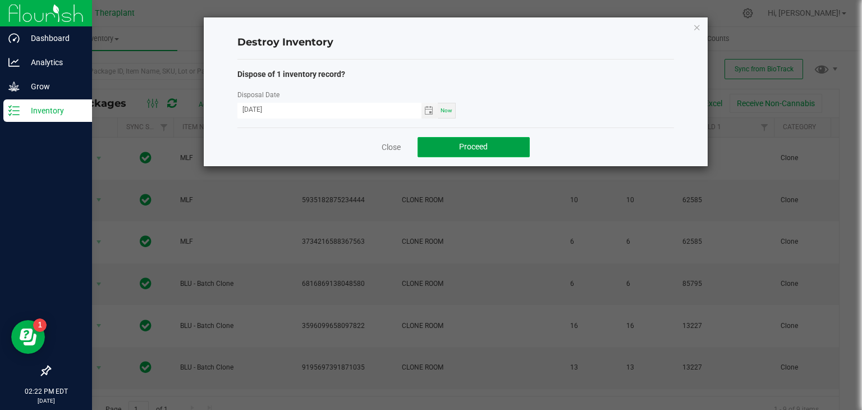
click at [459, 149] on span "Proceed" at bounding box center [473, 146] width 29 height 9
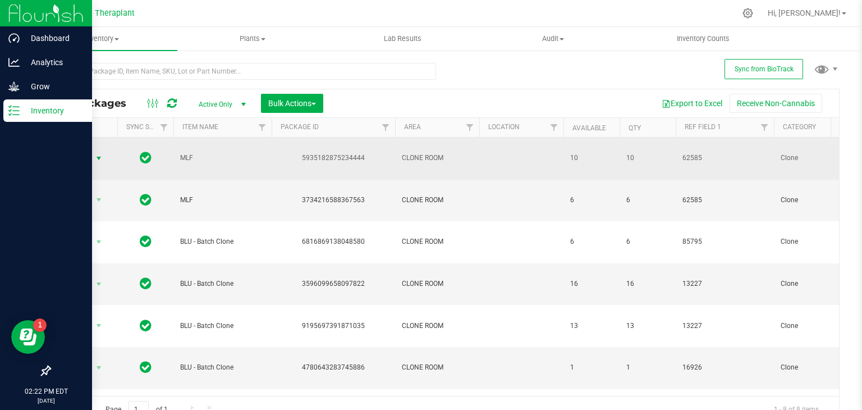
click at [98, 154] on span "select" at bounding box center [98, 158] width 9 height 9
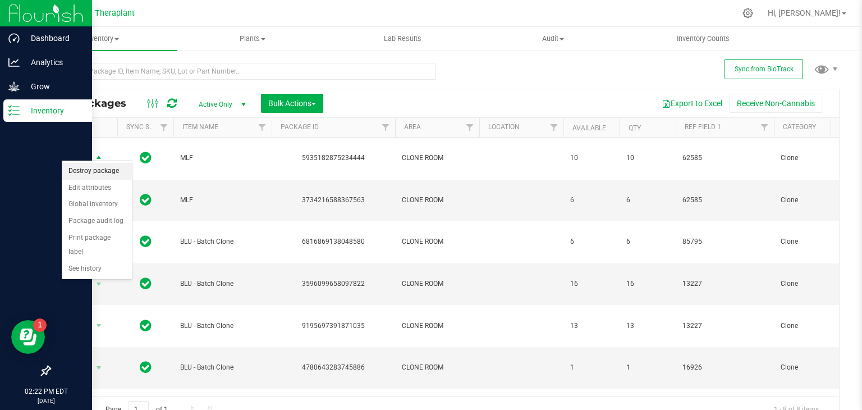
click at [108, 171] on li "Destroy package" at bounding box center [97, 171] width 70 height 17
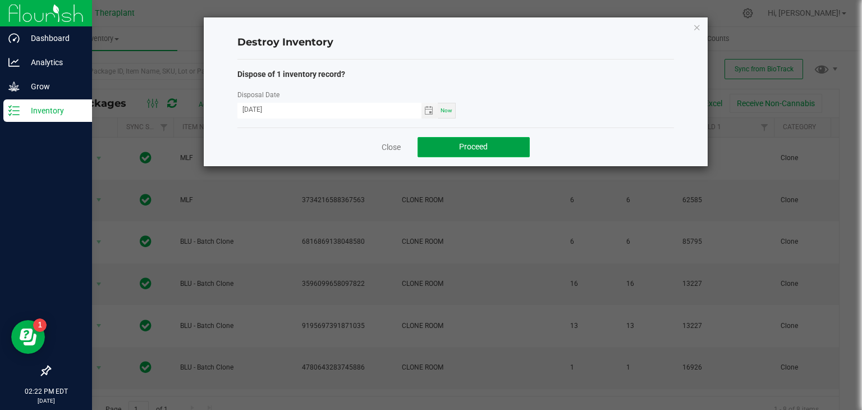
click at [469, 151] on button "Proceed" at bounding box center [474, 147] width 112 height 20
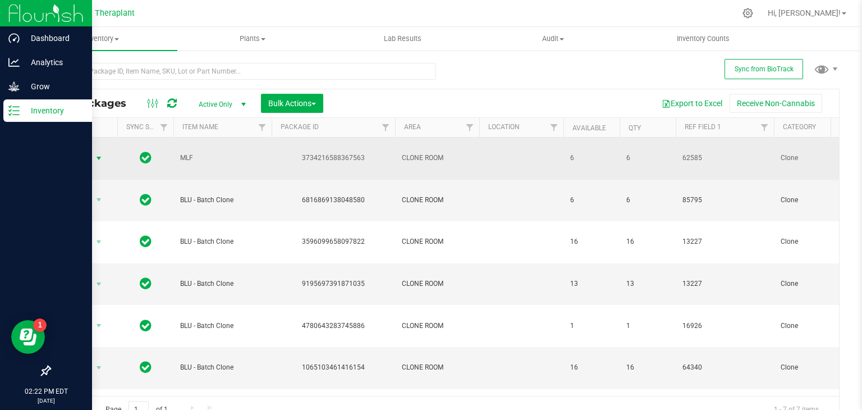
click at [99, 154] on span "select" at bounding box center [98, 158] width 9 height 9
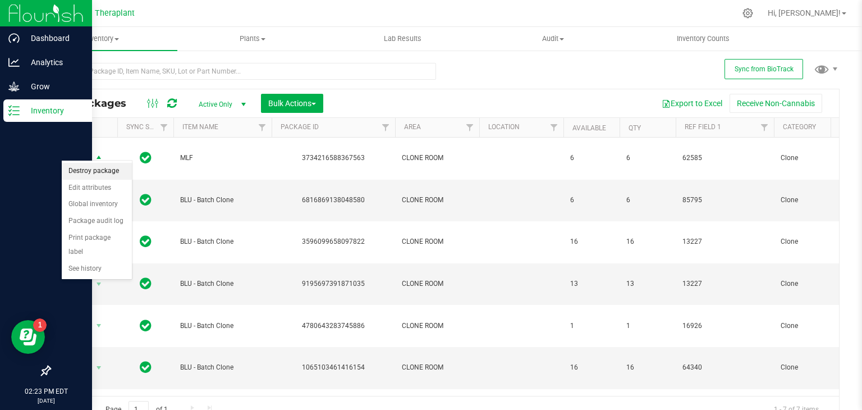
click at [97, 173] on li "Destroy package" at bounding box center [97, 171] width 70 height 17
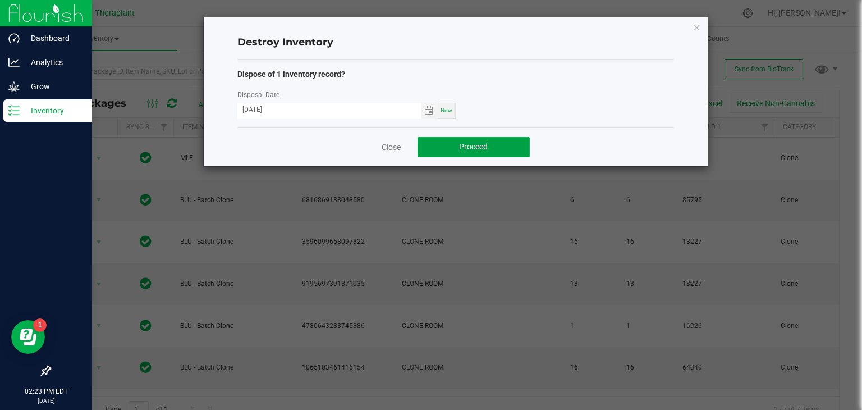
click at [490, 143] on button "Proceed" at bounding box center [474, 147] width 112 height 20
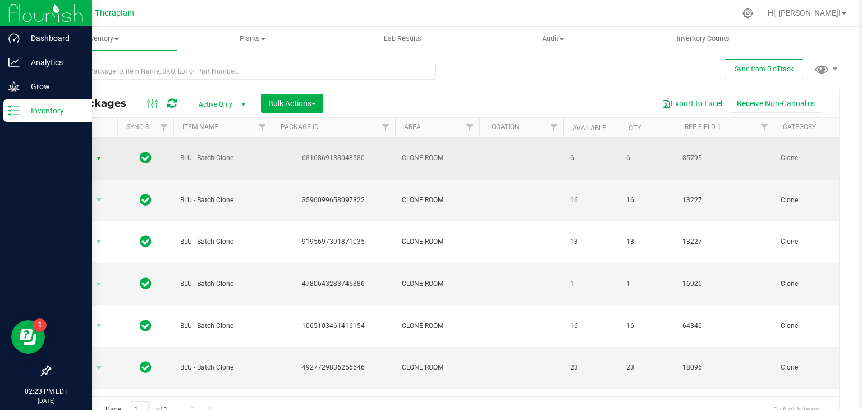
click at [102, 157] on span "select" at bounding box center [99, 158] width 14 height 16
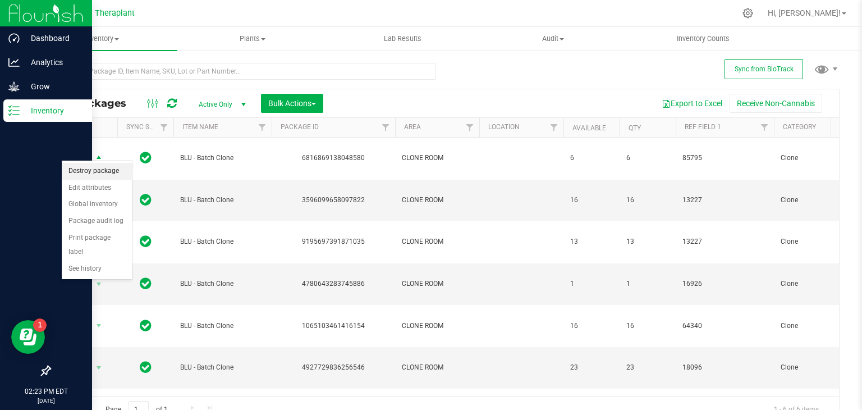
click at [93, 177] on li "Destroy package" at bounding box center [97, 171] width 70 height 17
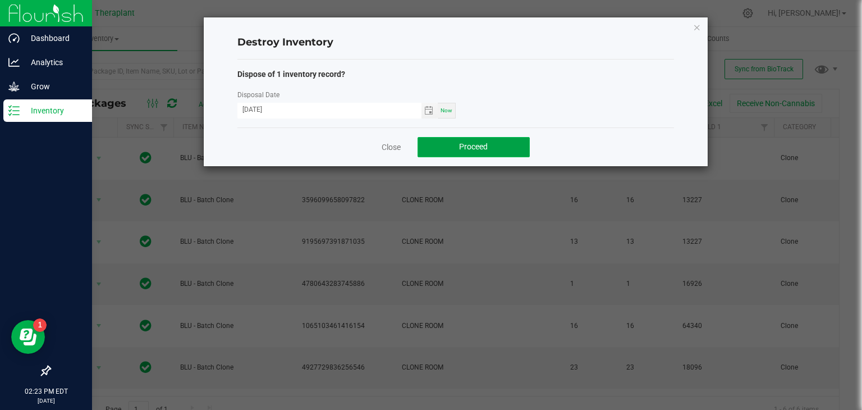
click at [456, 153] on button "Proceed" at bounding box center [474, 147] width 112 height 20
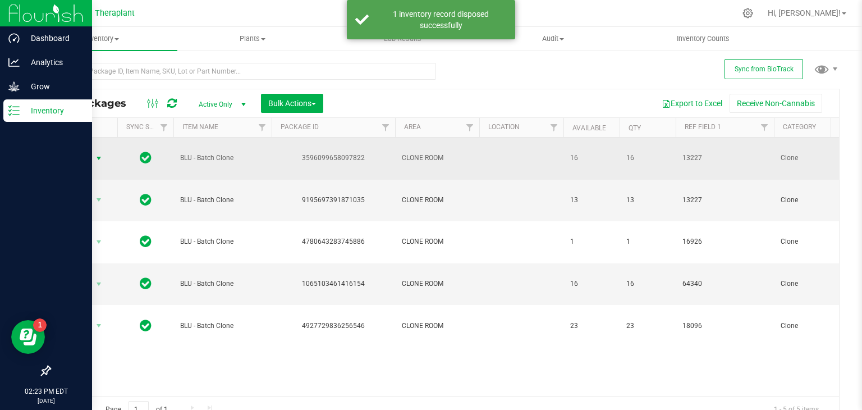
click at [106, 155] on span "select" at bounding box center [99, 158] width 14 height 16
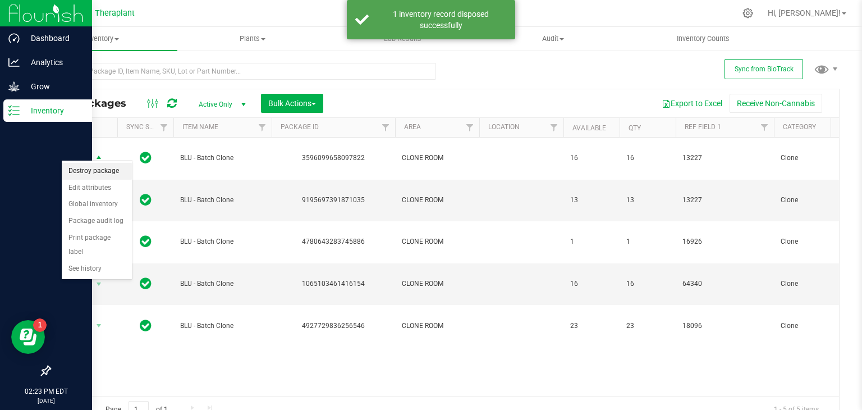
click at [103, 171] on li "Destroy package" at bounding box center [97, 171] width 70 height 17
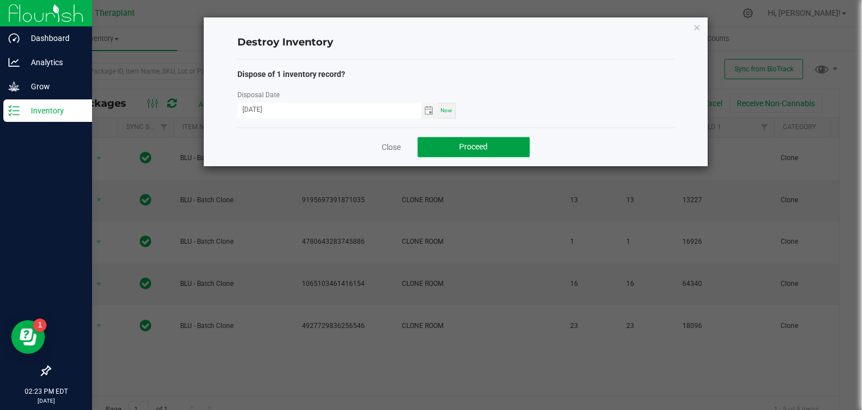
click at [463, 153] on button "Proceed" at bounding box center [474, 147] width 112 height 20
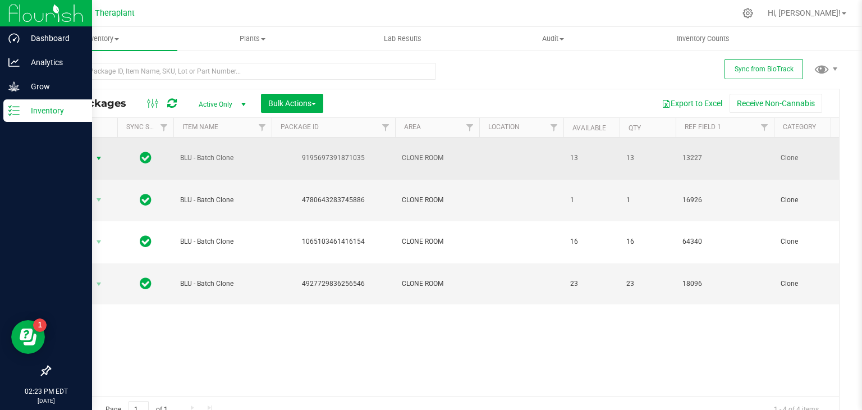
click at [103, 154] on span "select" at bounding box center [98, 158] width 9 height 9
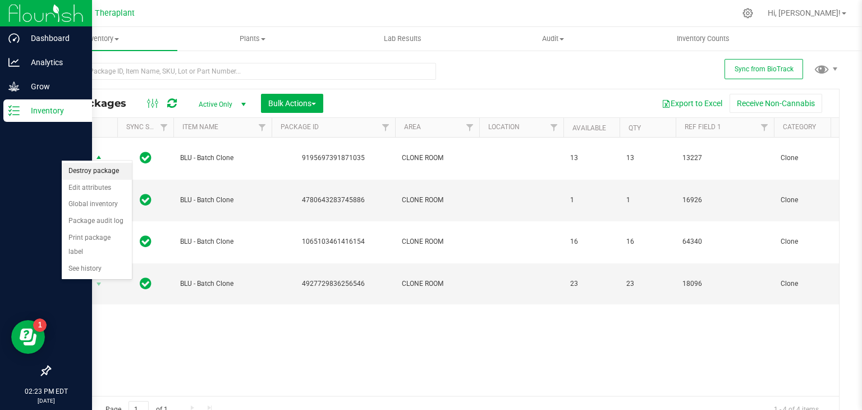
click at [97, 173] on li "Destroy package" at bounding box center [97, 171] width 70 height 17
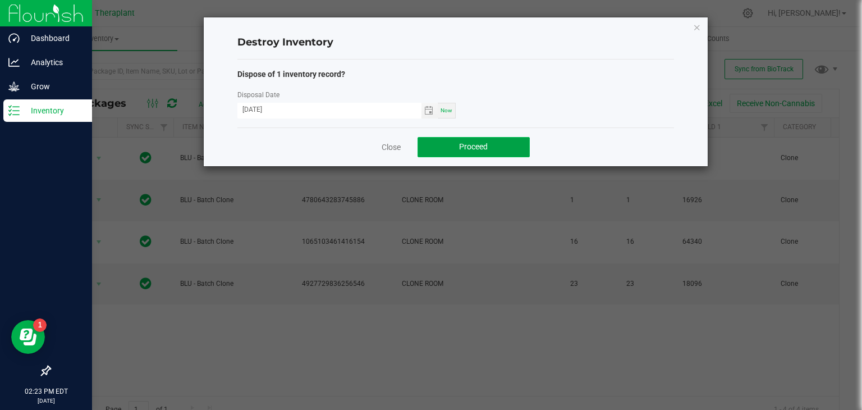
click at [469, 150] on span "Proceed" at bounding box center [473, 146] width 29 height 9
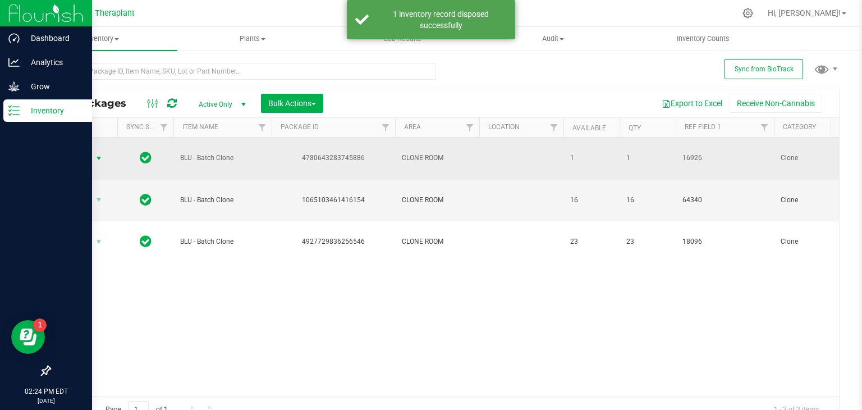
click at [100, 154] on span "select" at bounding box center [98, 158] width 9 height 9
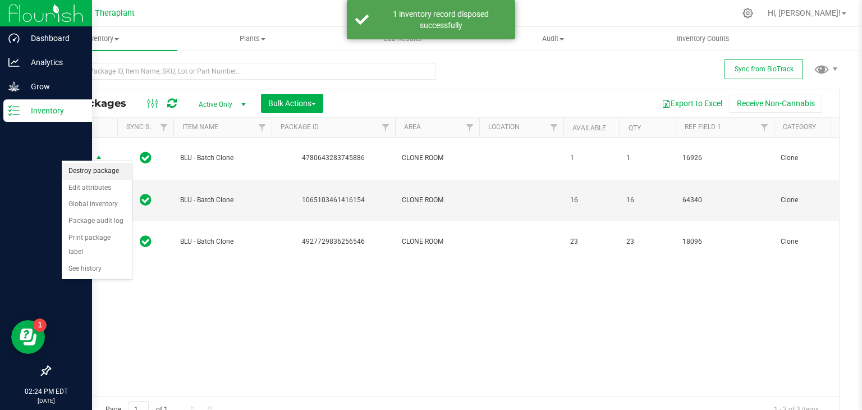
click at [107, 175] on li "Destroy package" at bounding box center [97, 171] width 70 height 17
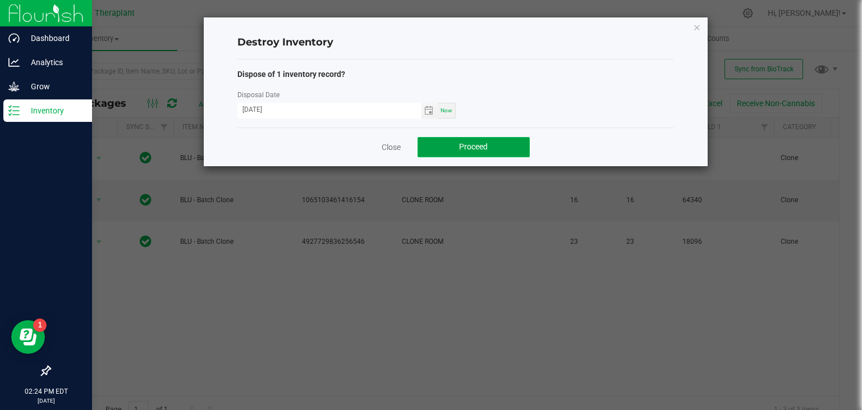
click at [468, 149] on span "Proceed" at bounding box center [473, 146] width 29 height 9
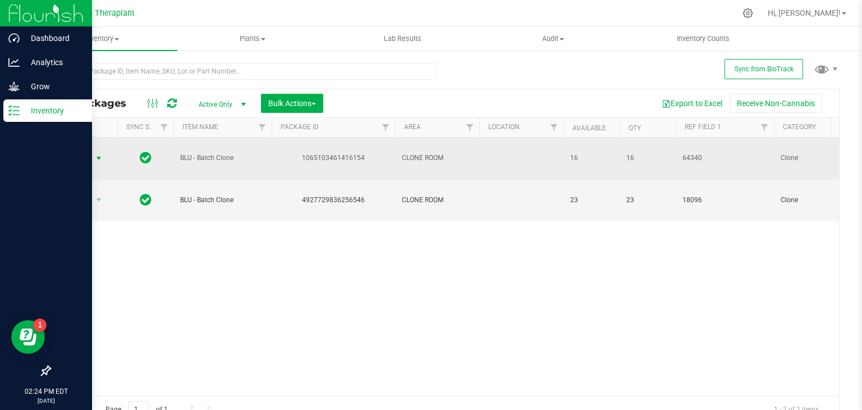
click at [95, 154] on span "select" at bounding box center [98, 158] width 9 height 9
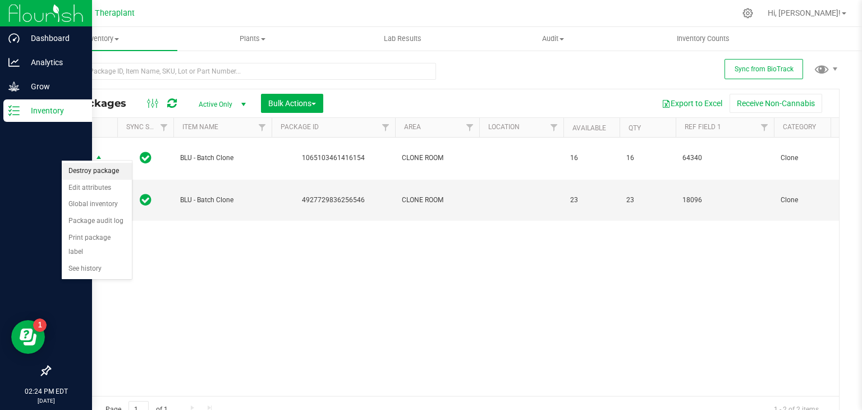
click at [99, 173] on li "Destroy package" at bounding box center [97, 171] width 70 height 17
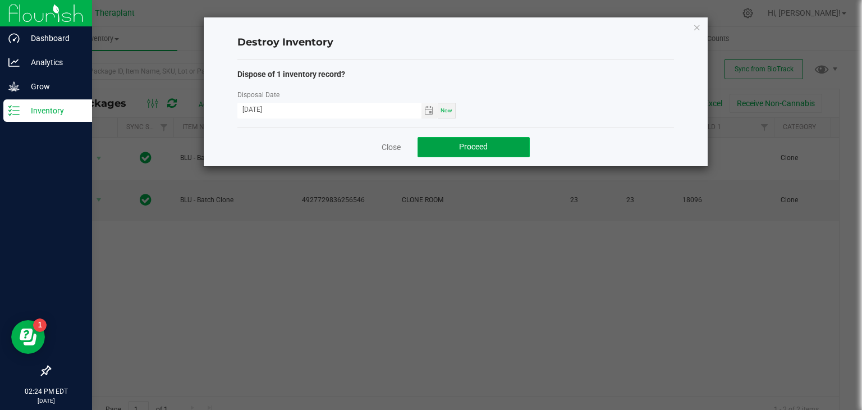
click at [458, 145] on button "Proceed" at bounding box center [474, 147] width 112 height 20
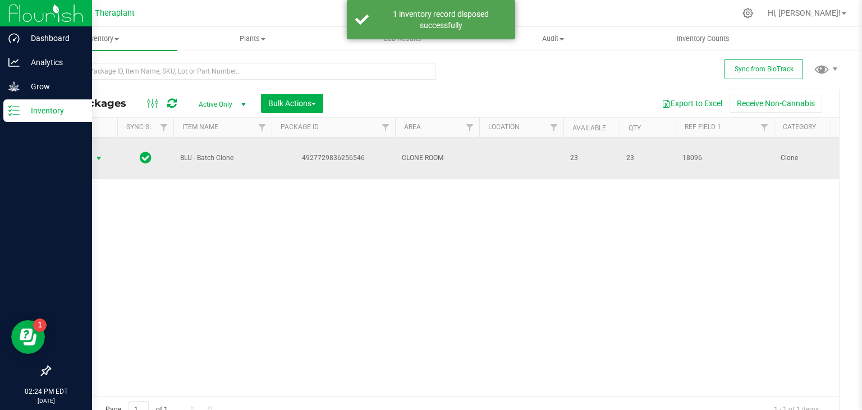
click at [96, 154] on span "select" at bounding box center [98, 158] width 9 height 9
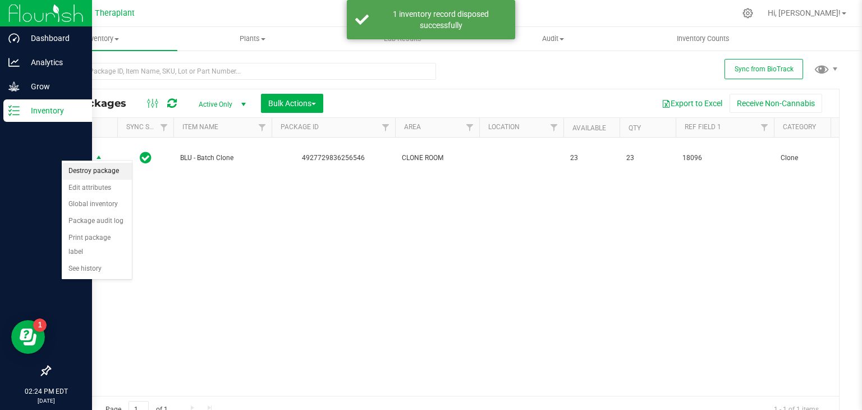
click at [103, 172] on li "Destroy package" at bounding box center [97, 171] width 70 height 17
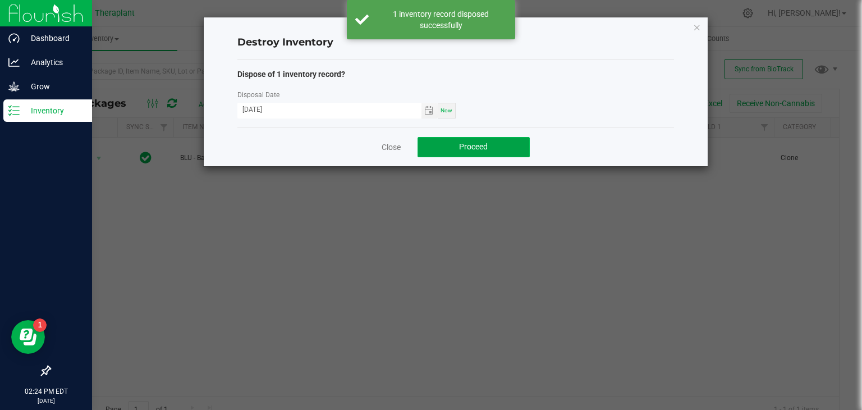
click at [496, 149] on button "Proceed" at bounding box center [474, 147] width 112 height 20
